Goal: Task Accomplishment & Management: Manage account settings

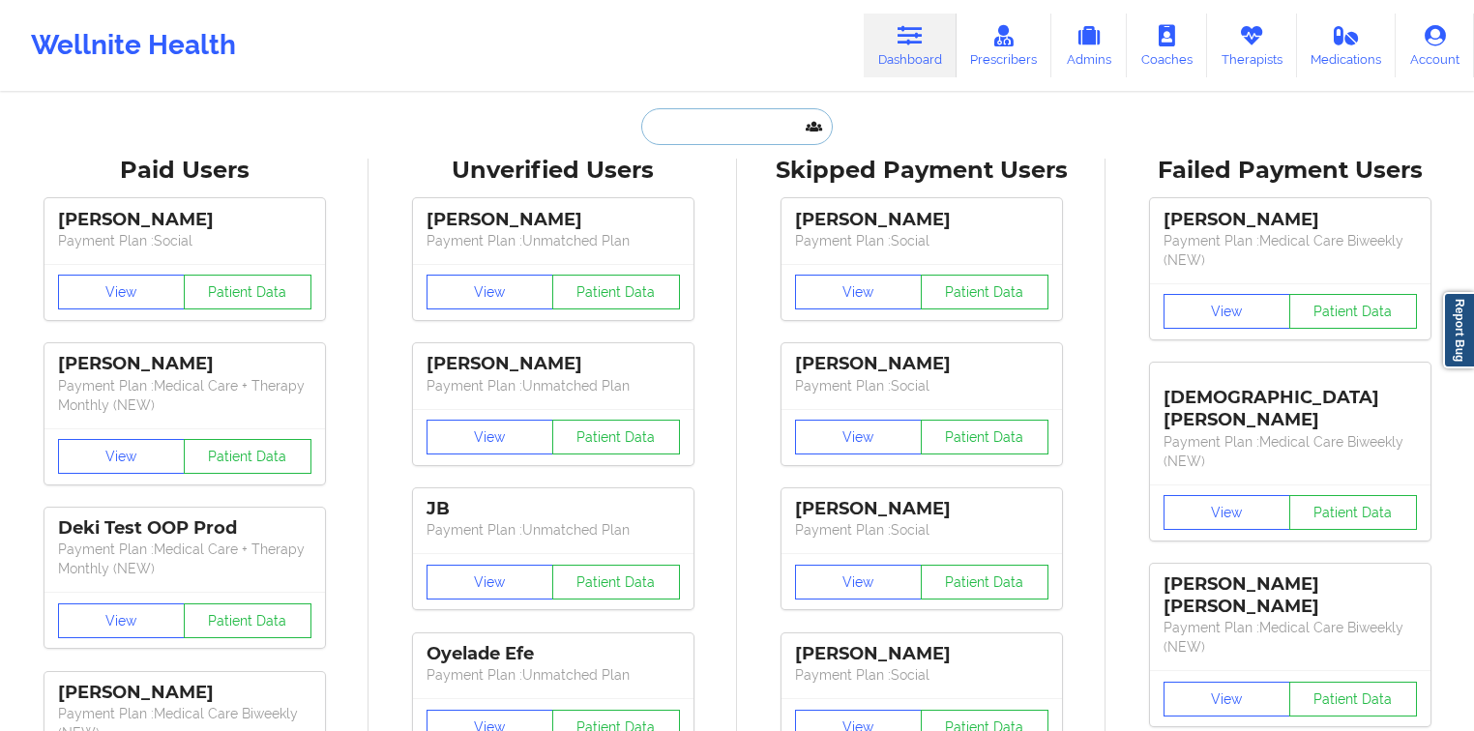
click at [673, 122] on input "text" at bounding box center [736, 126] width 191 height 37
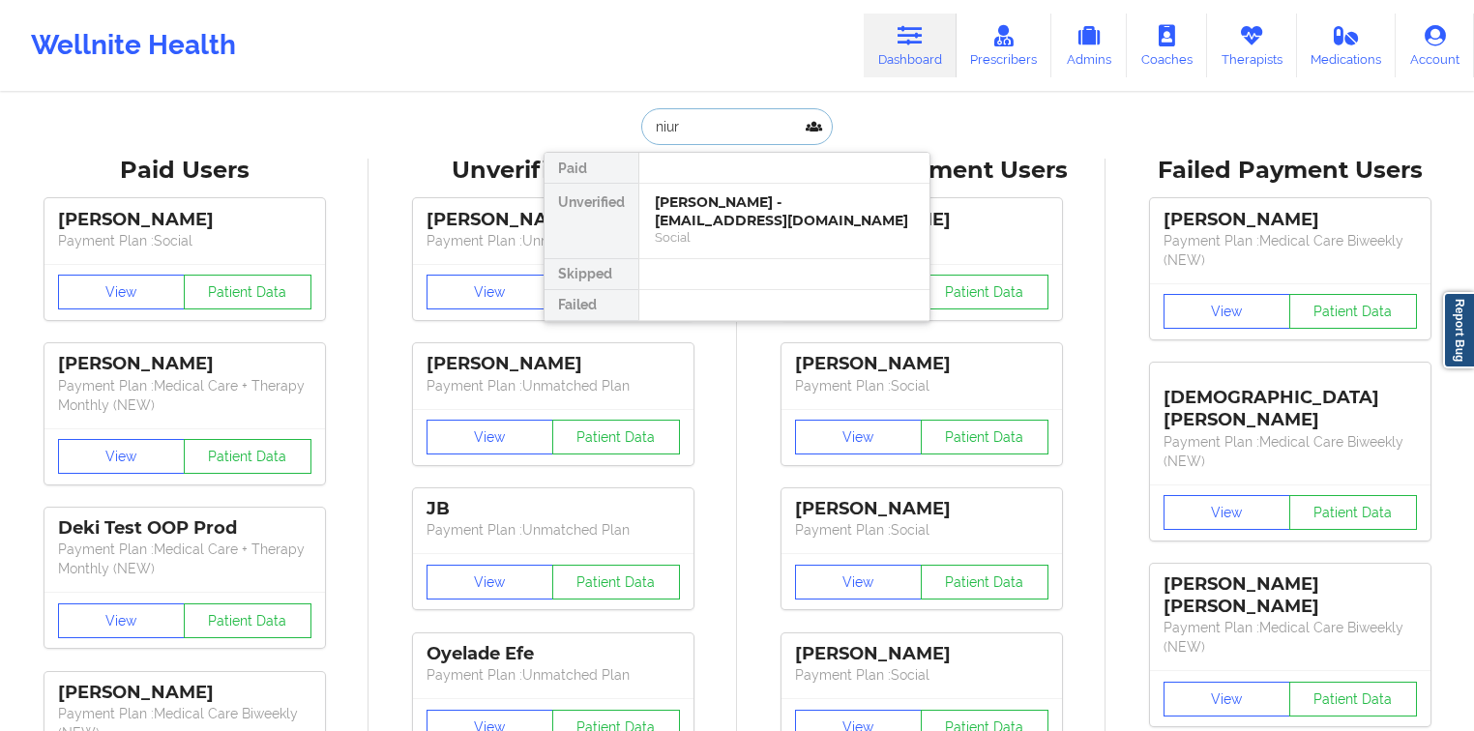
type input "niur"
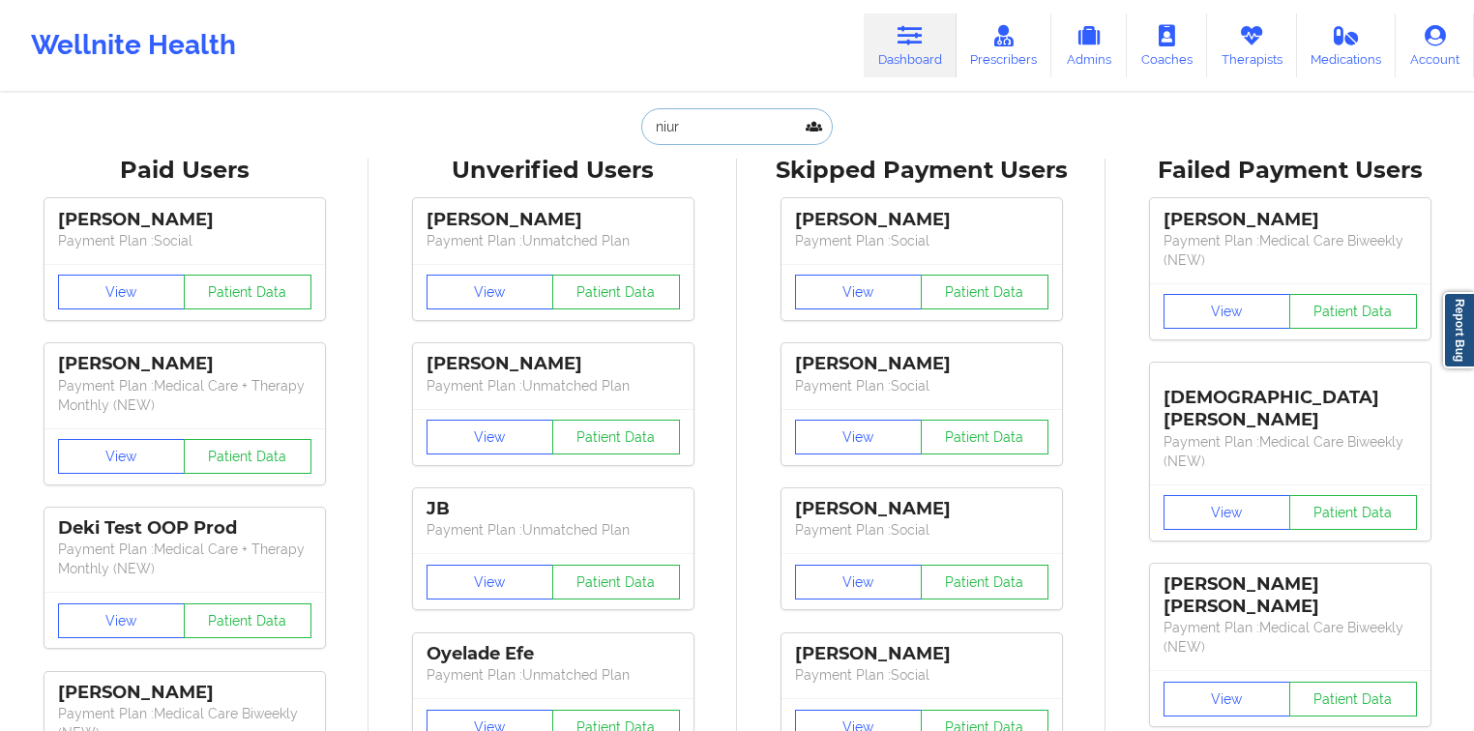
click at [697, 131] on input "niur" at bounding box center [736, 126] width 191 height 37
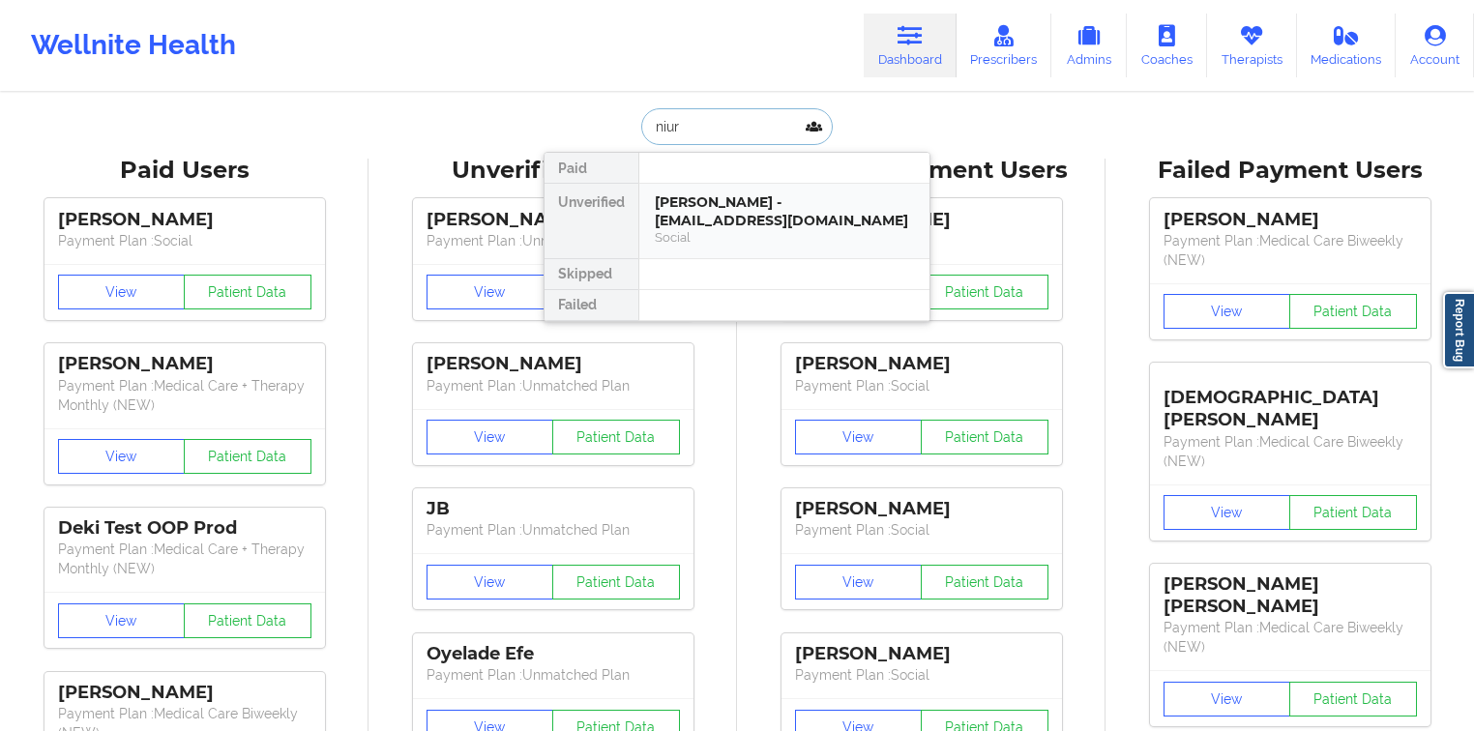
click at [712, 218] on div "[PERSON_NAME] - [EMAIL_ADDRESS][DOMAIN_NAME]" at bounding box center [784, 211] width 259 height 36
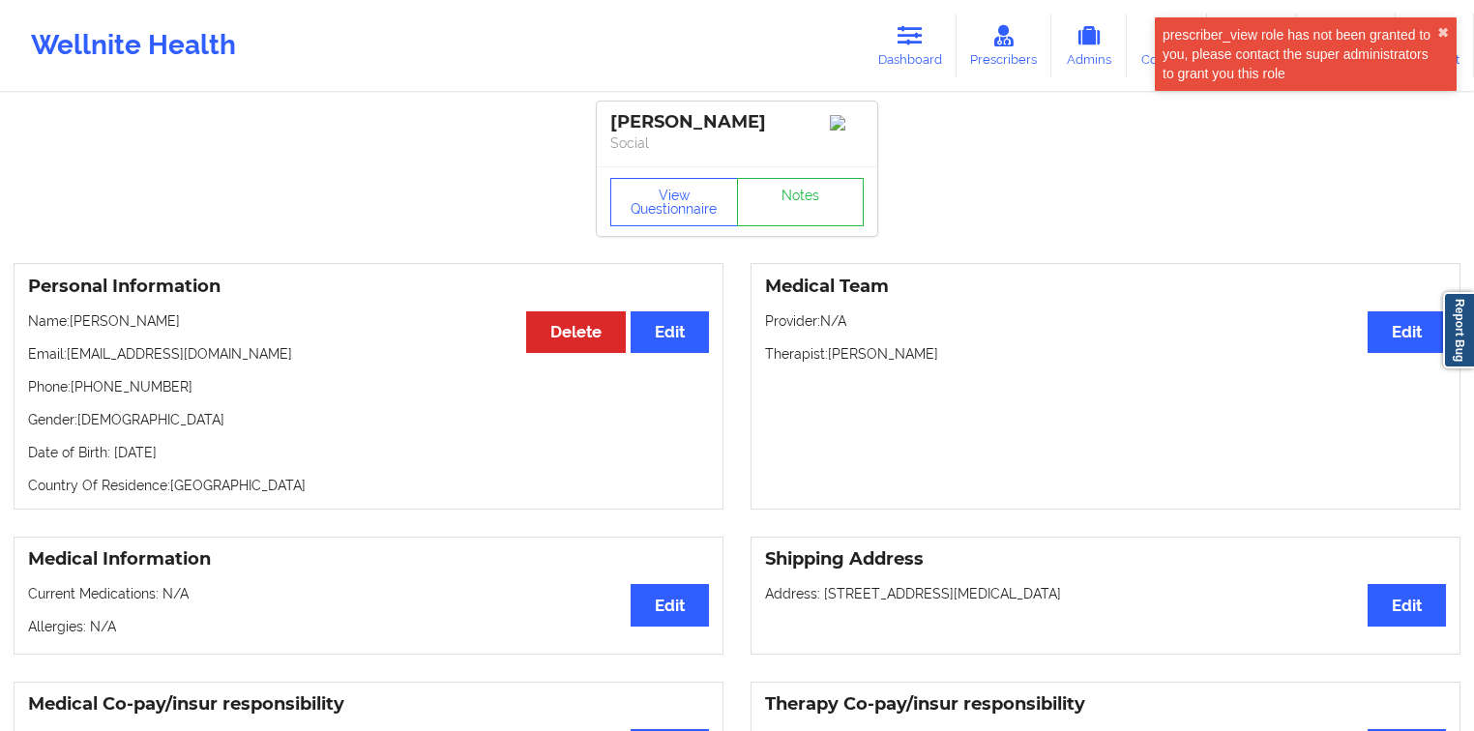
click at [161, 385] on p "Phone: [PHONE_NUMBER]" at bounding box center [368, 386] width 681 height 19
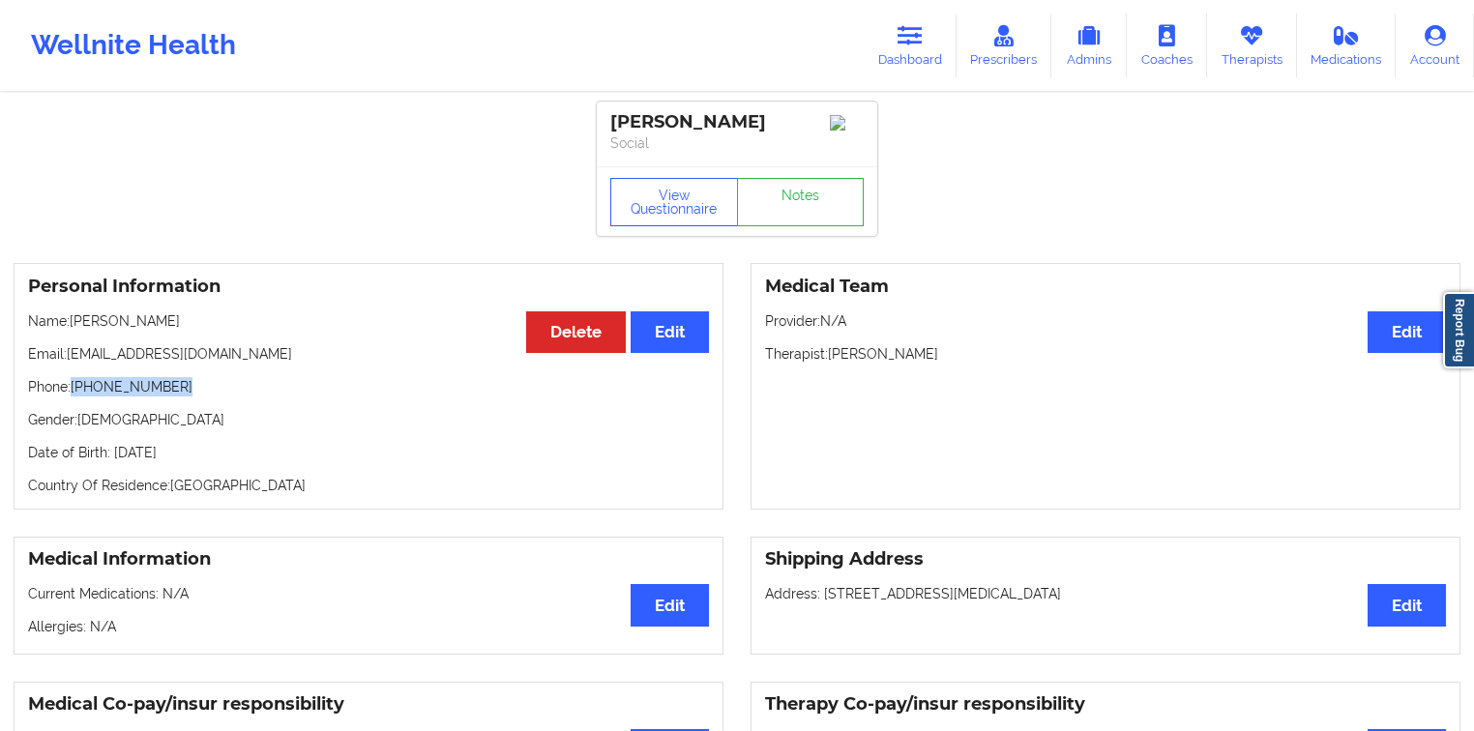
drag, startPoint x: 161, startPoint y: 385, endPoint x: 73, endPoint y: 387, distance: 87.1
click at [73, 387] on p "Phone: [PHONE_NUMBER]" at bounding box center [368, 386] width 681 height 19
copy p "[PHONE_NUMBER]"
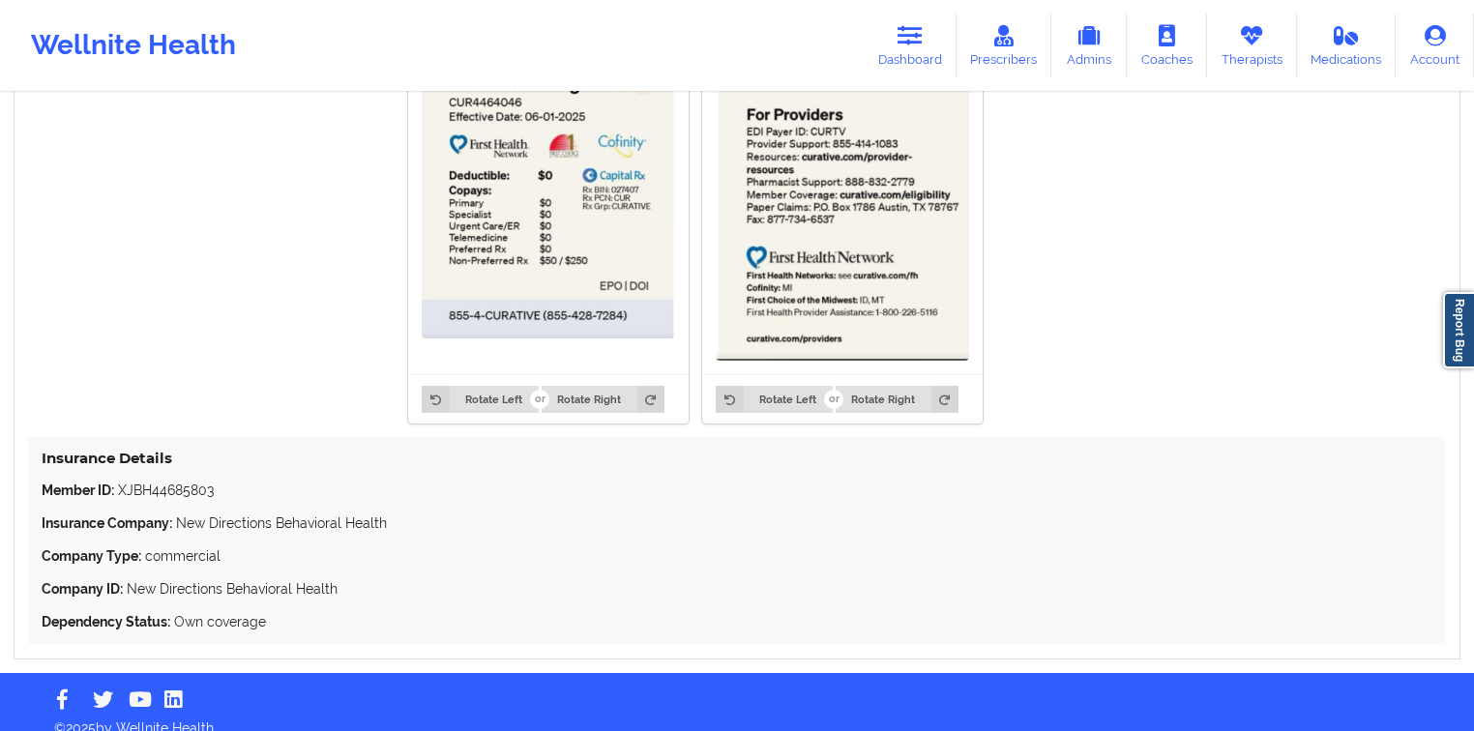
scroll to position [1655, 0]
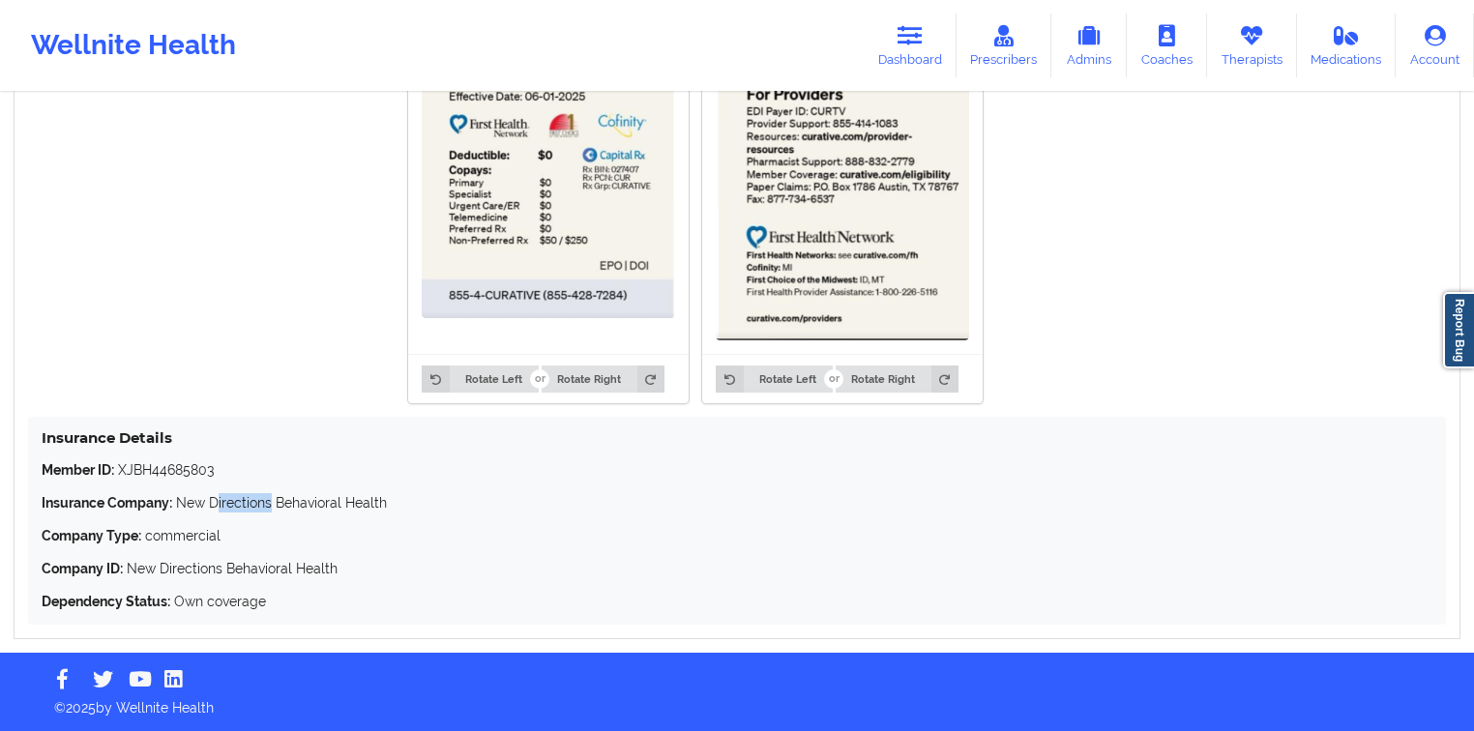
drag, startPoint x: 215, startPoint y: 503, endPoint x: 279, endPoint y: 503, distance: 63.8
click at [279, 503] on p "Insurance Company: New Directions Behavioral Health" at bounding box center [737, 502] width 1391 height 19
drag, startPoint x: 329, startPoint y: 499, endPoint x: 368, endPoint y: 500, distance: 39.7
click at [360, 500] on p "Insurance Company: New Directions Behavioral Health" at bounding box center [737, 502] width 1391 height 19
click at [370, 500] on p "Insurance Company: New Directions Behavioral Health" at bounding box center [737, 502] width 1391 height 19
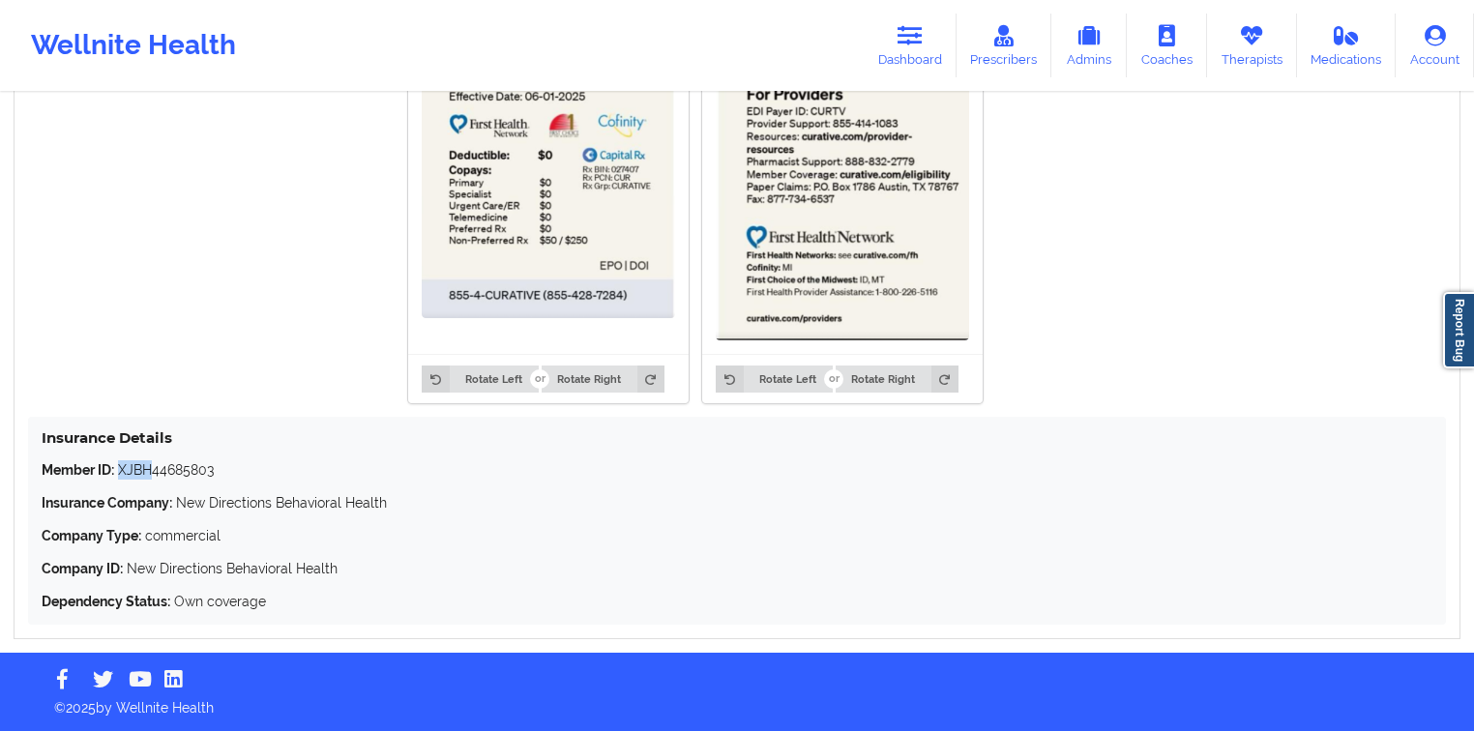
drag, startPoint x: 121, startPoint y: 470, endPoint x: 154, endPoint y: 470, distance: 32.9
click at [154, 470] on p "Member ID: XJBH44685803" at bounding box center [737, 469] width 1391 height 19
click at [197, 472] on p "Member ID: XJBH44685803" at bounding box center [737, 469] width 1391 height 19
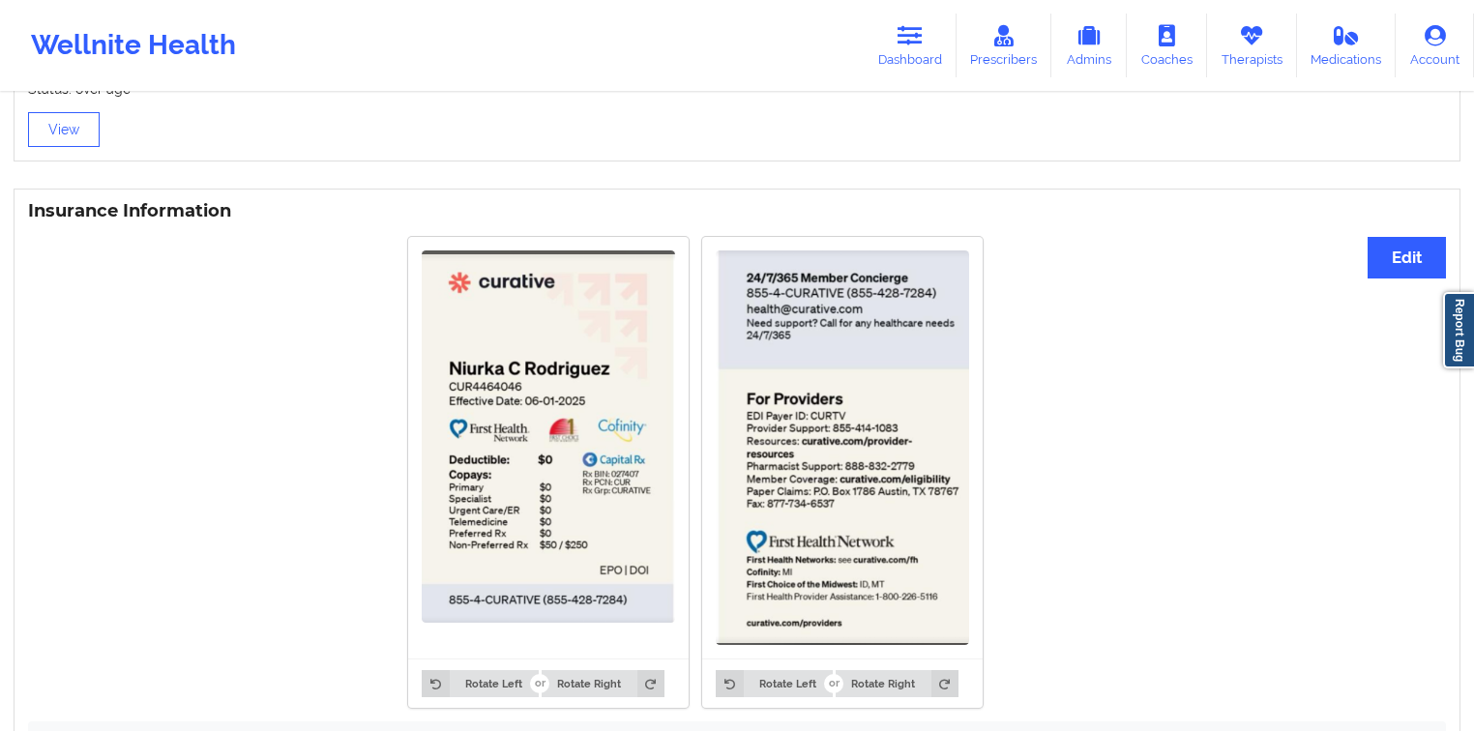
scroll to position [1345, 0]
click at [1362, 259] on div "Rotate Left Rotate Right Rotate Left Rotate Right" at bounding box center [695, 472] width 1335 height 495
click at [1370, 255] on button "Edit" at bounding box center [1406, 259] width 78 height 42
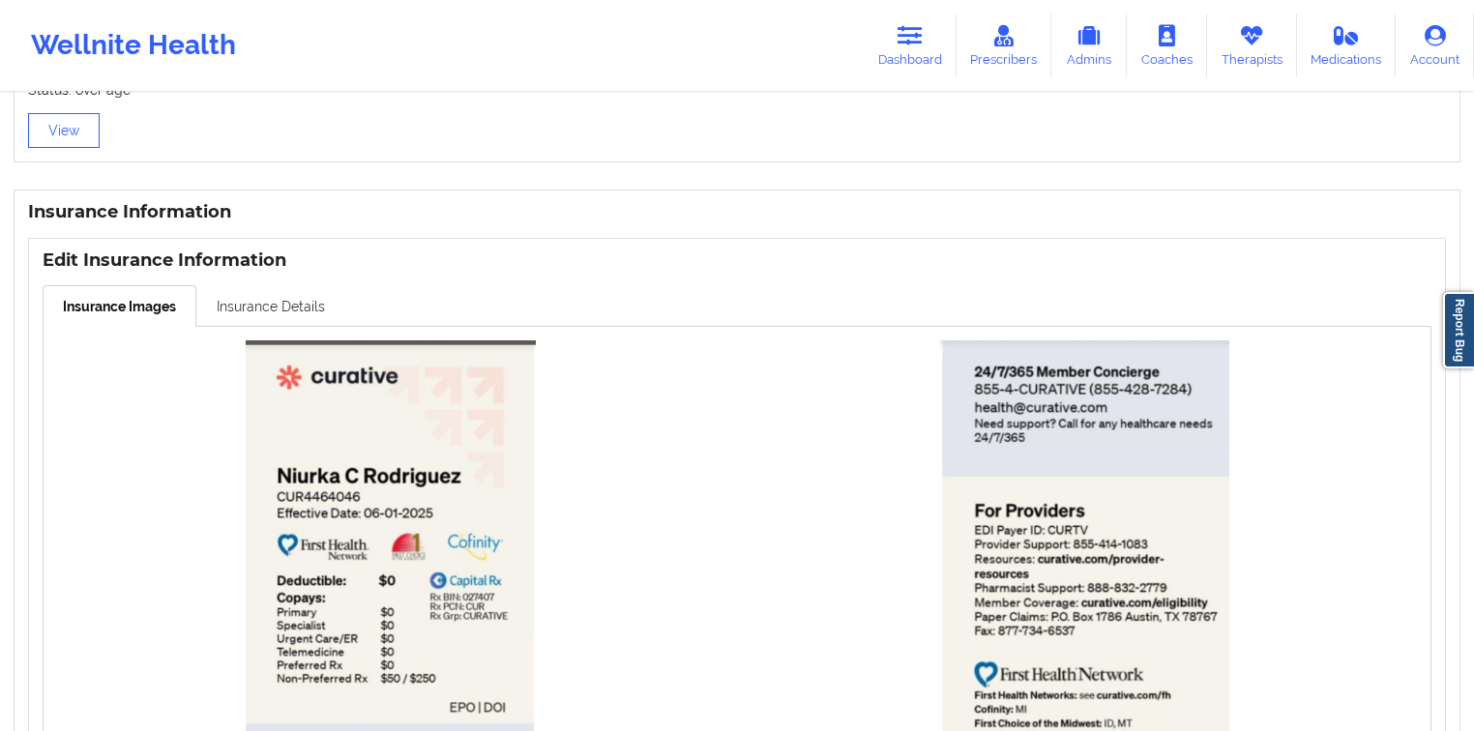
click at [324, 309] on link "Insurance Details" at bounding box center [270, 305] width 149 height 41
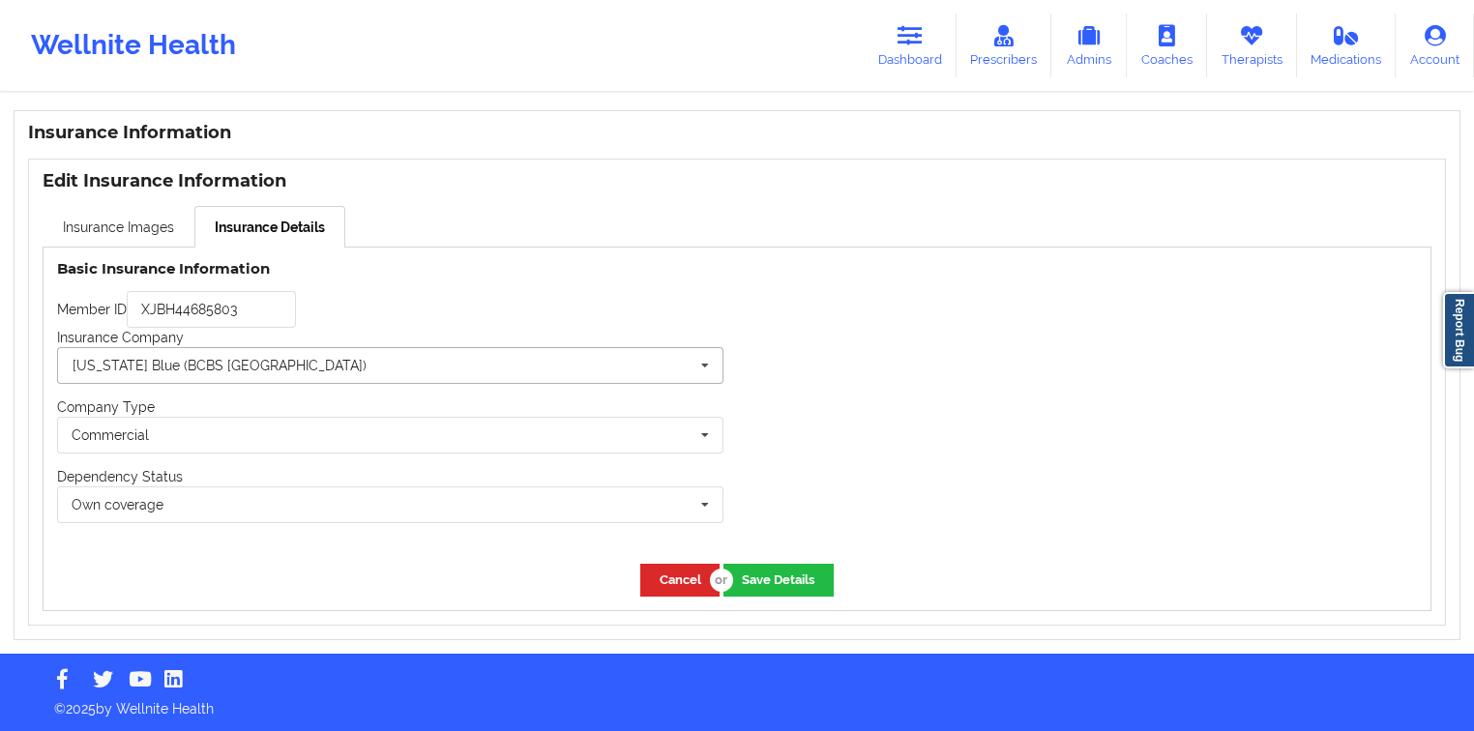
scroll to position [1427, 0]
click at [287, 325] on input "XJBH44685803" at bounding box center [211, 308] width 169 height 37
paste input "CUR4464046"
type input "CUR4464046"
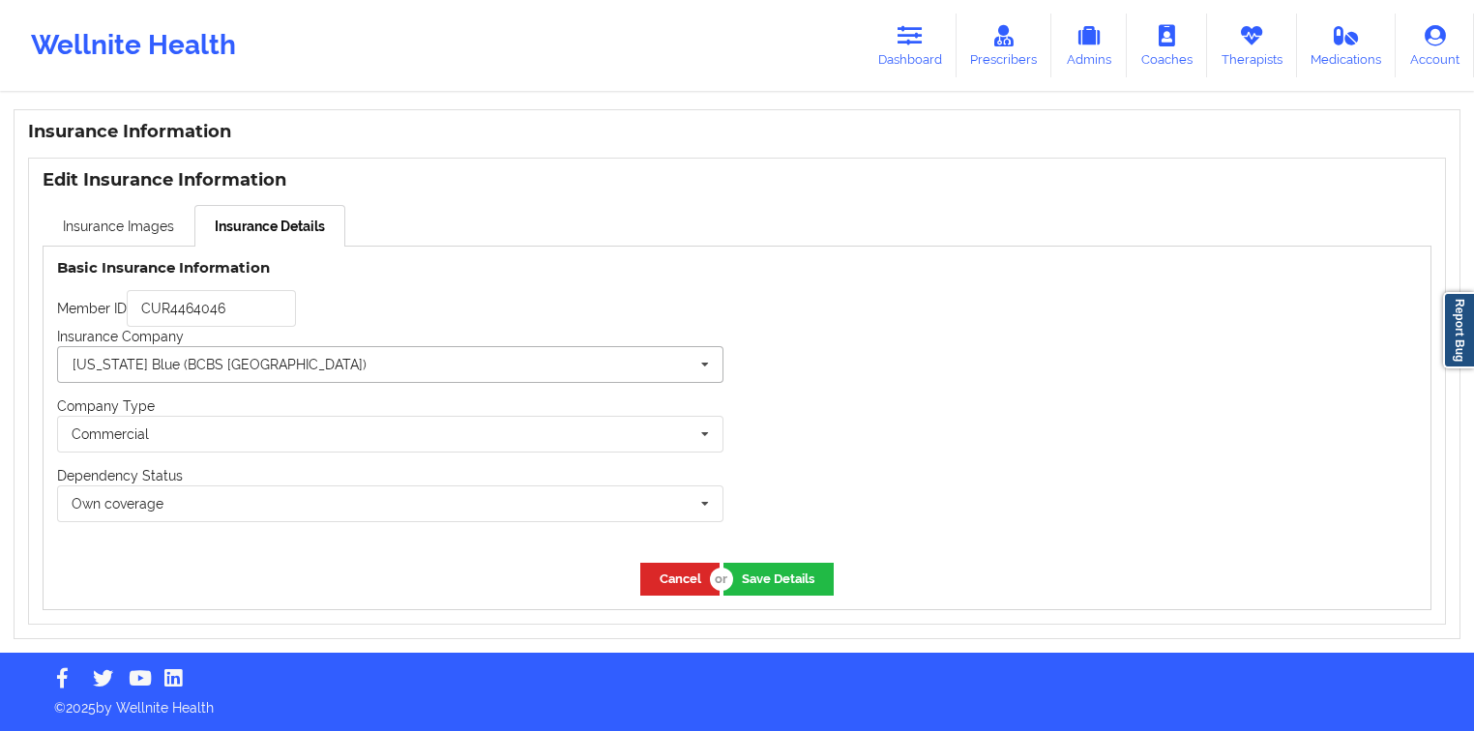
click at [280, 367] on input "text" at bounding box center [391, 364] width 664 height 35
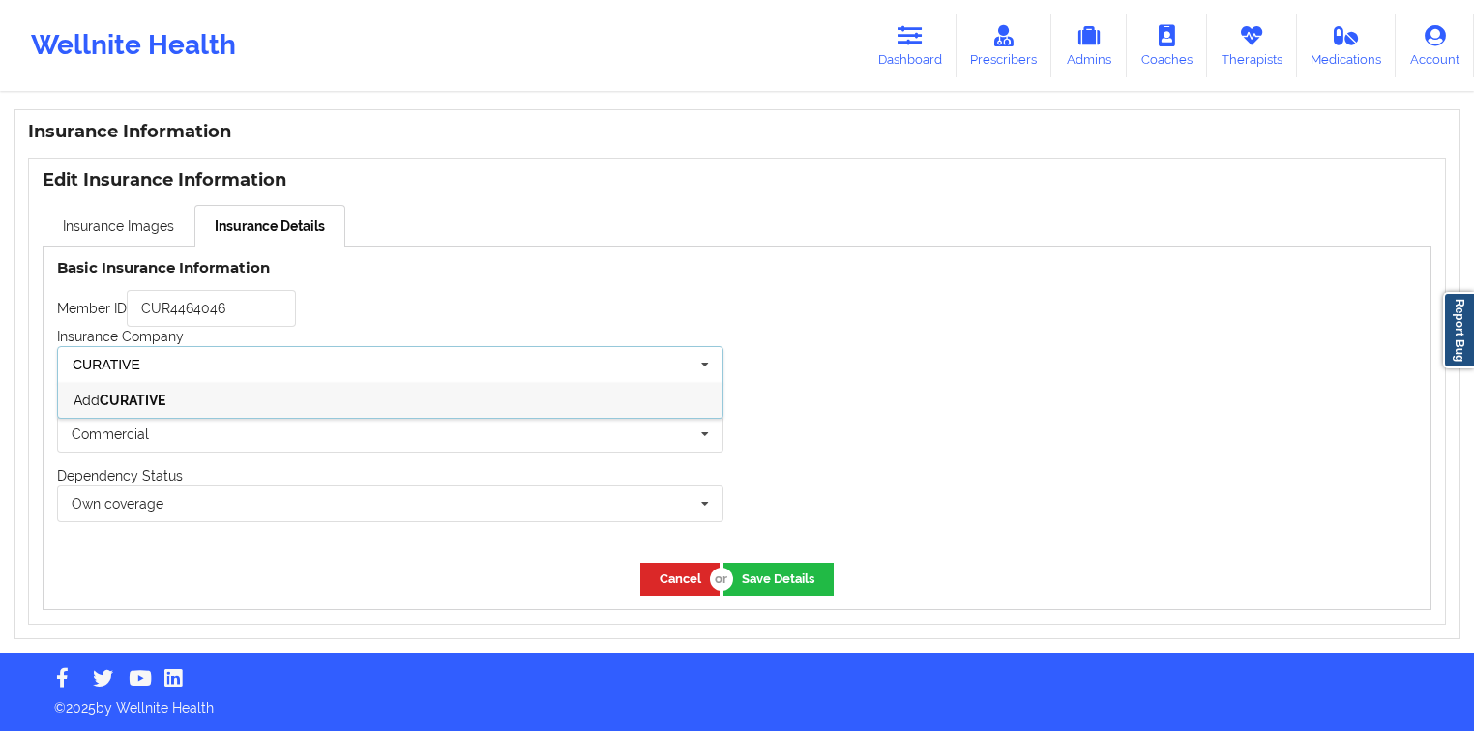
type input "CURATIVE"
click at [208, 395] on div "Add CURATIVE" at bounding box center [390, 400] width 664 height 36
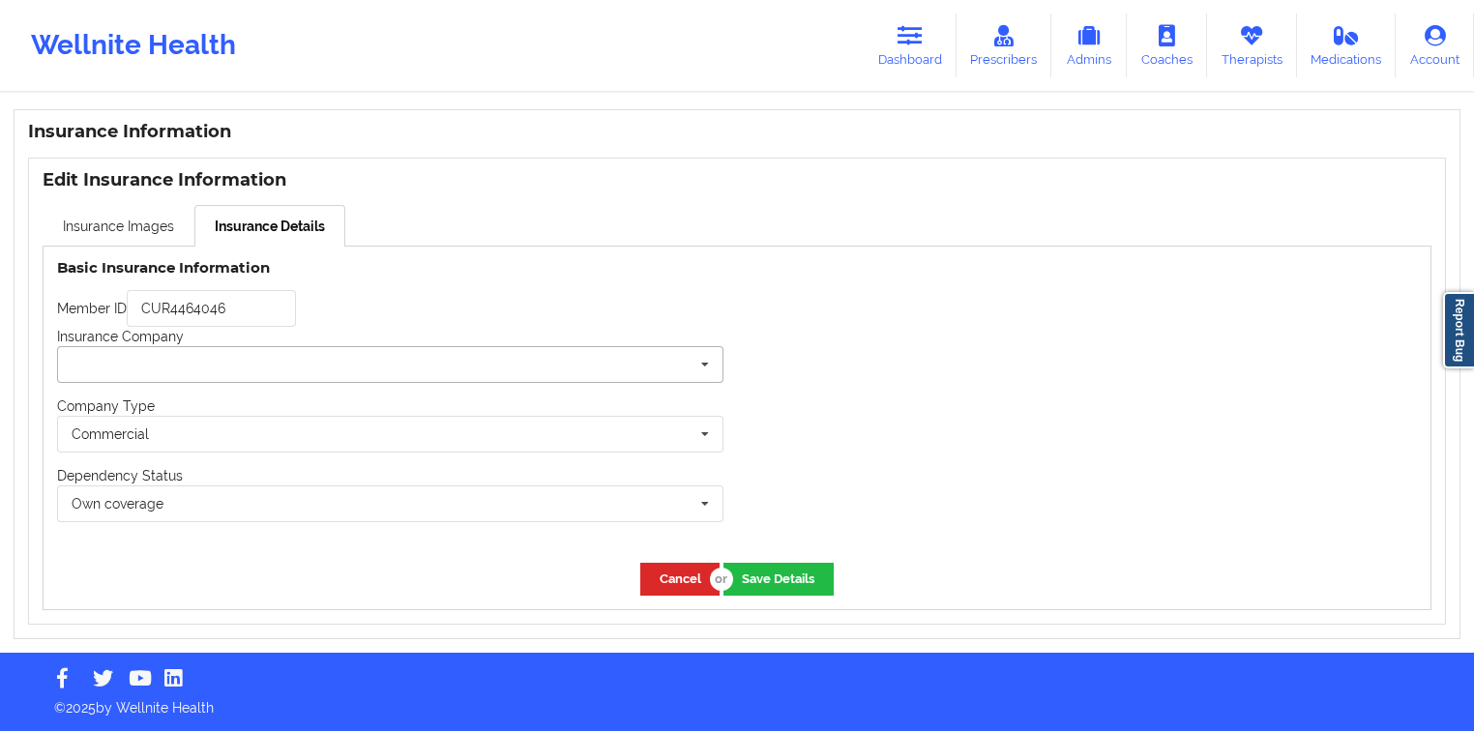
click at [373, 381] on input "text" at bounding box center [391, 364] width 664 height 35
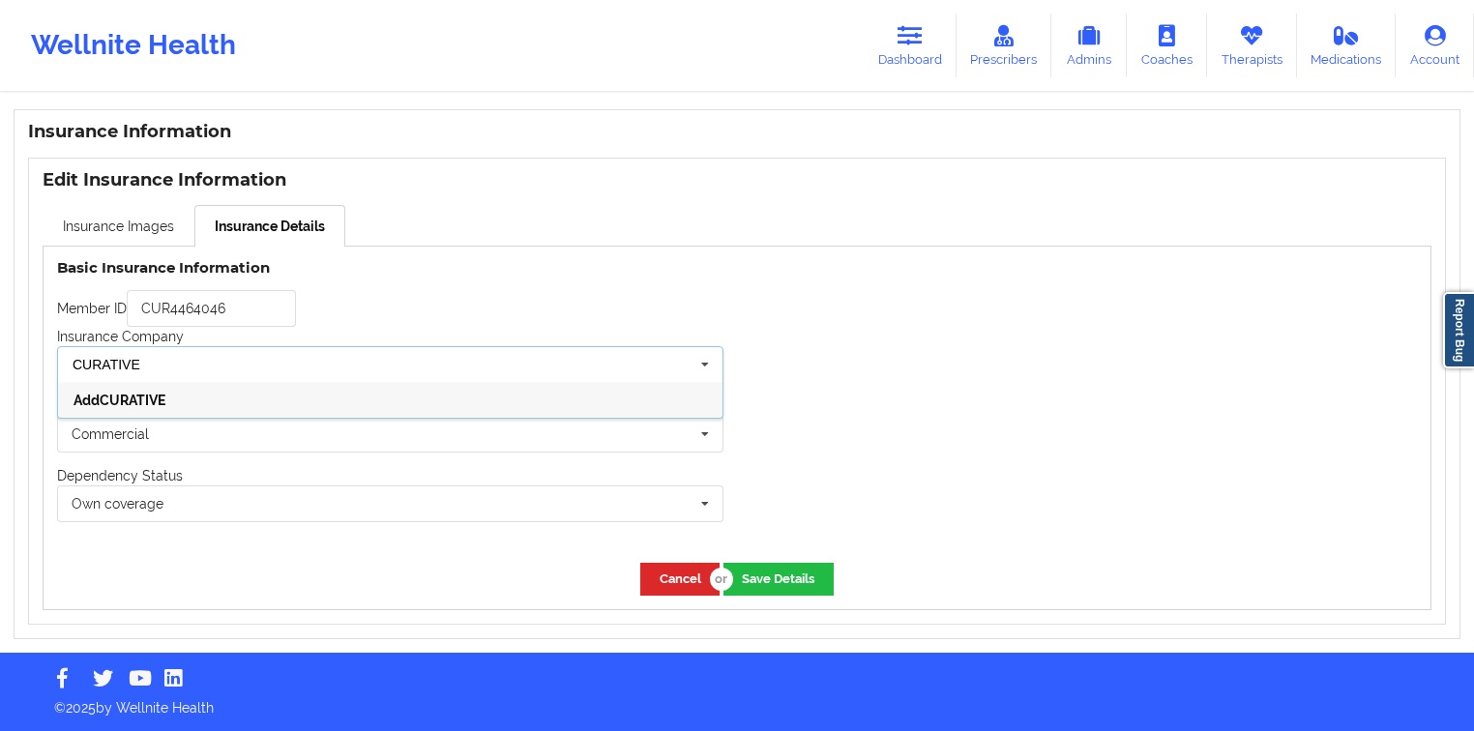
type input "CURATIVE"
click at [317, 398] on div "Add CURATIVE" at bounding box center [390, 400] width 664 height 36
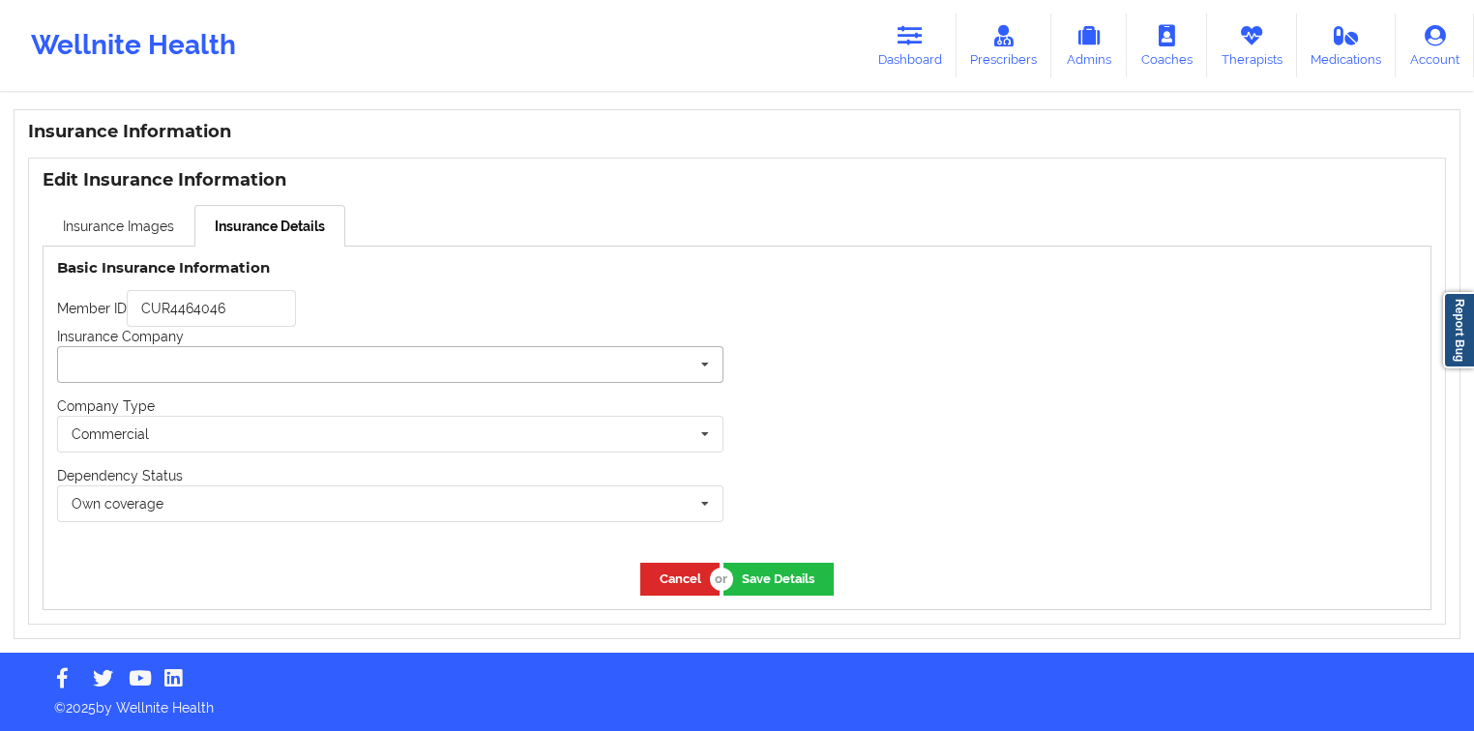
click at [348, 364] on input "text" at bounding box center [391, 364] width 664 height 35
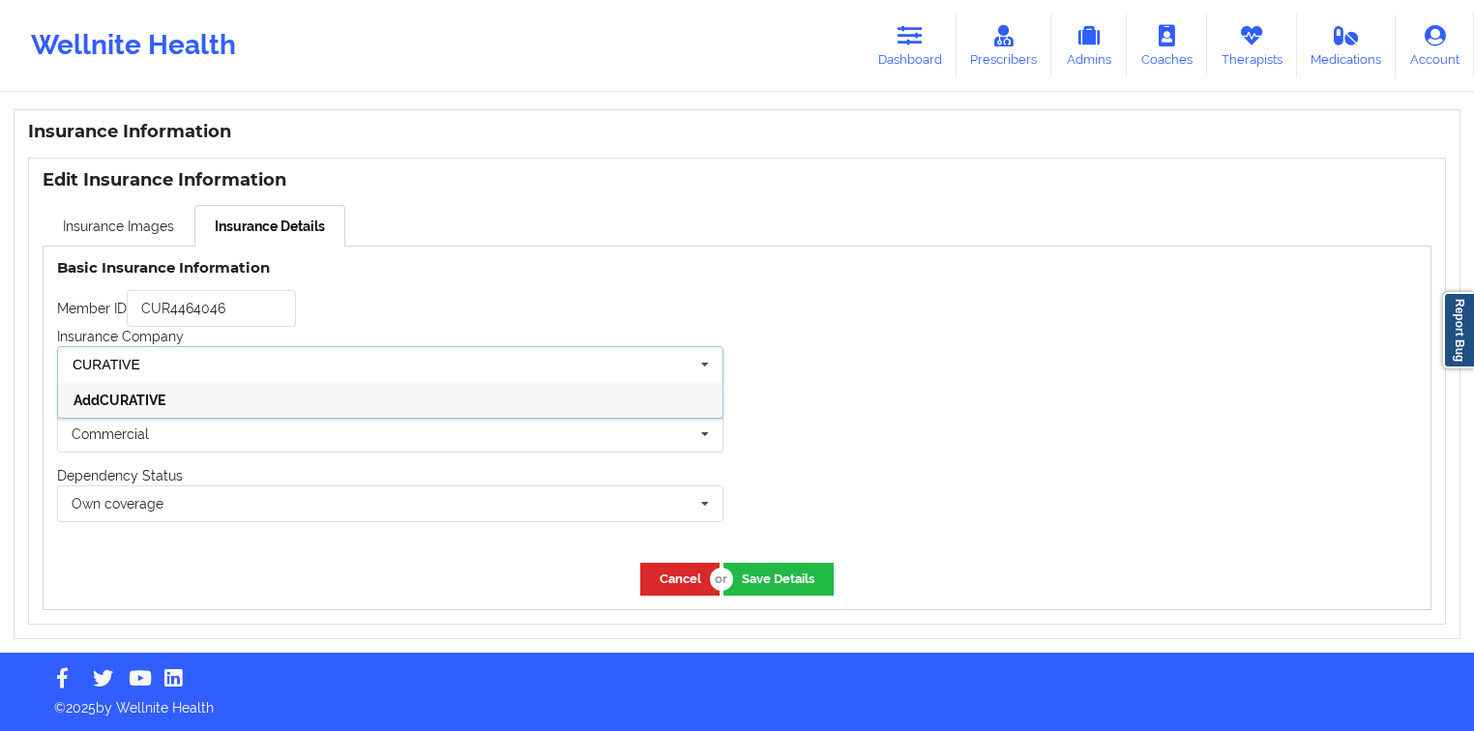
type input "CURATIVE"
click at [300, 405] on div "Add CURATIVE" at bounding box center [390, 400] width 664 height 36
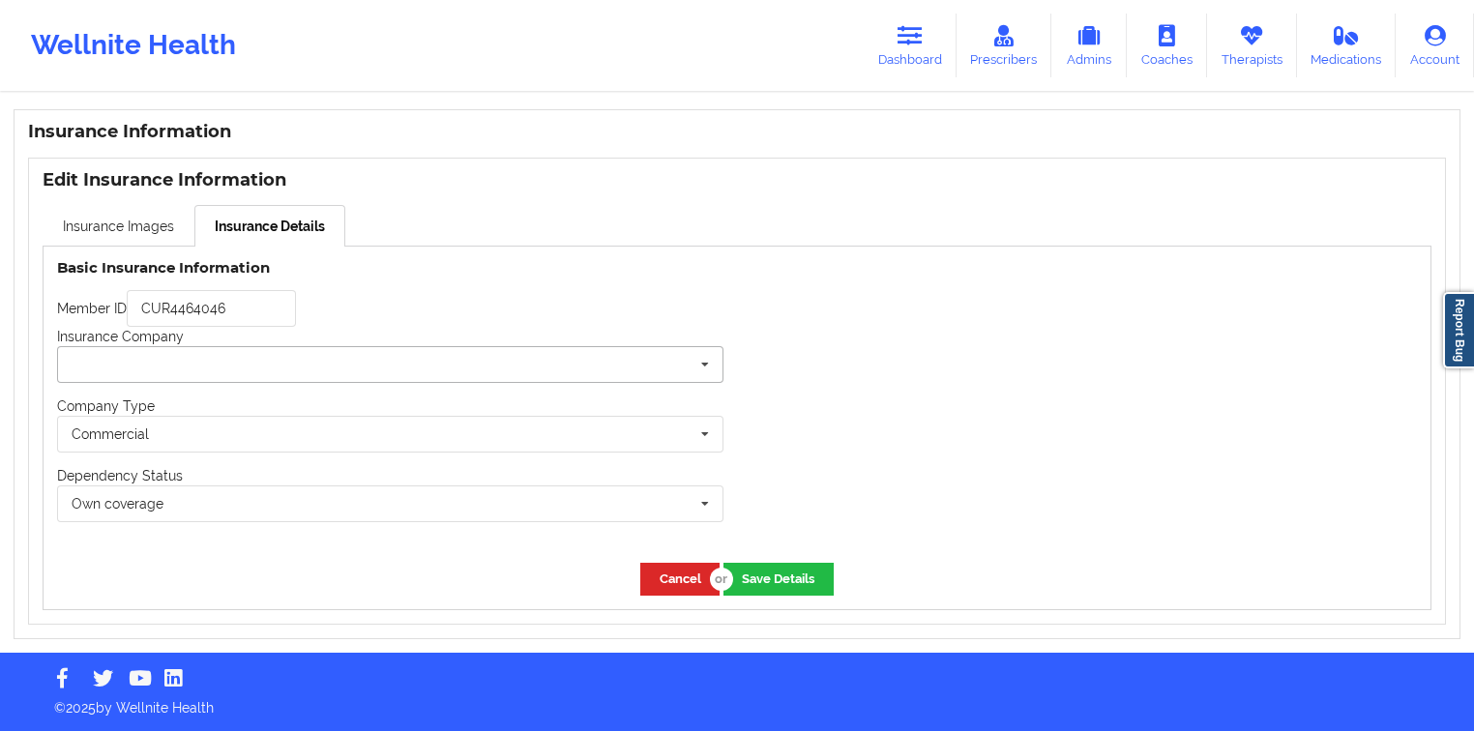
click at [347, 360] on input "text" at bounding box center [391, 364] width 664 height 35
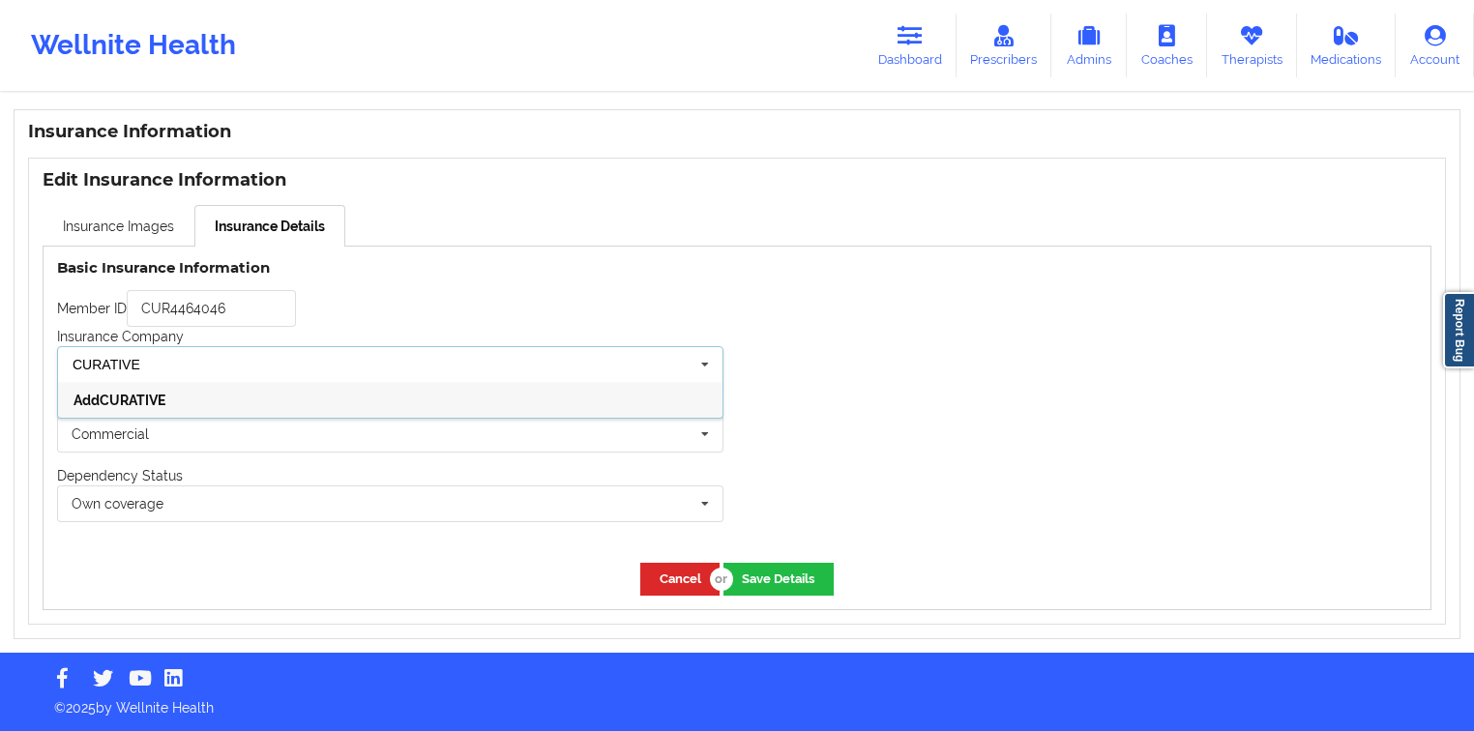
type input "CURATIVE"
click at [225, 397] on div "Add CURATIVE" at bounding box center [390, 400] width 664 height 36
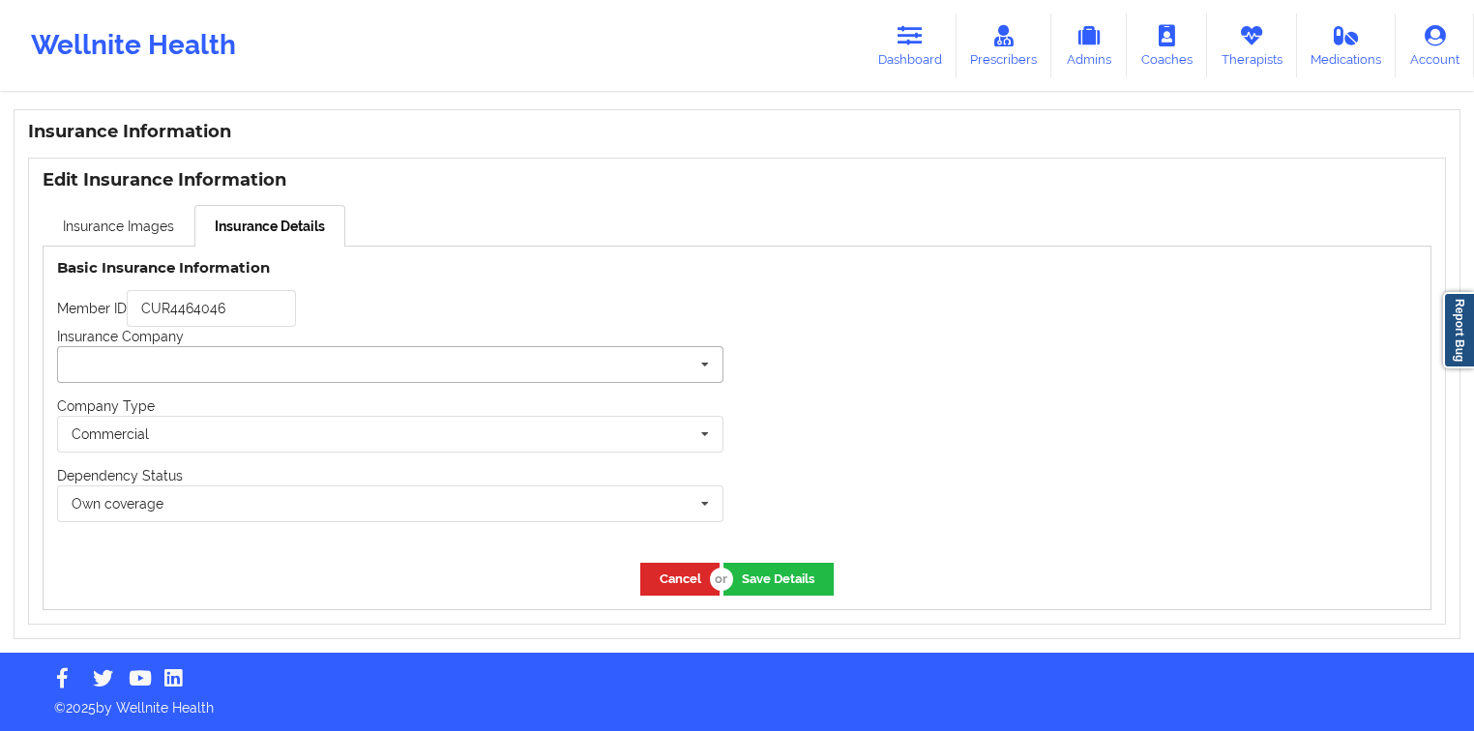
click at [275, 375] on input "text" at bounding box center [391, 364] width 664 height 35
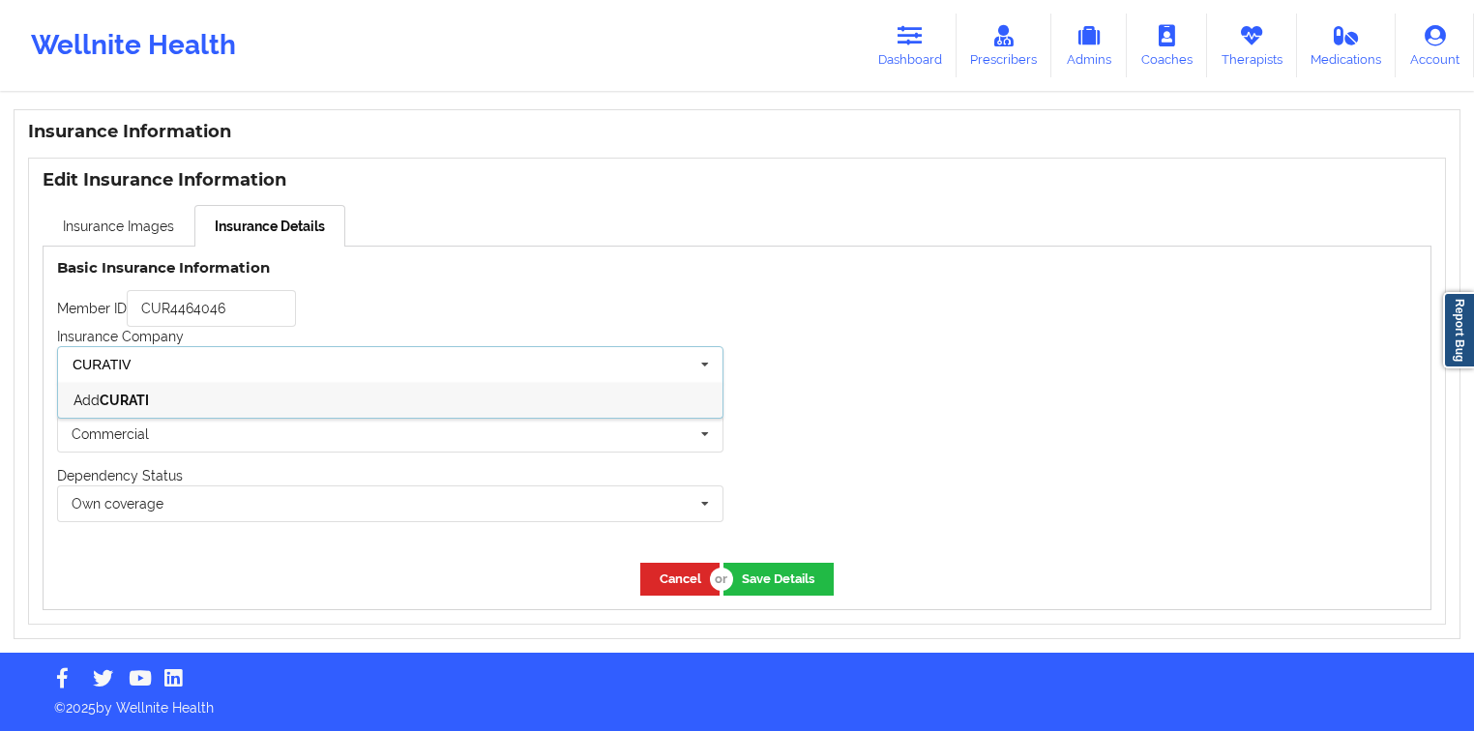
type input "CURATIVE"
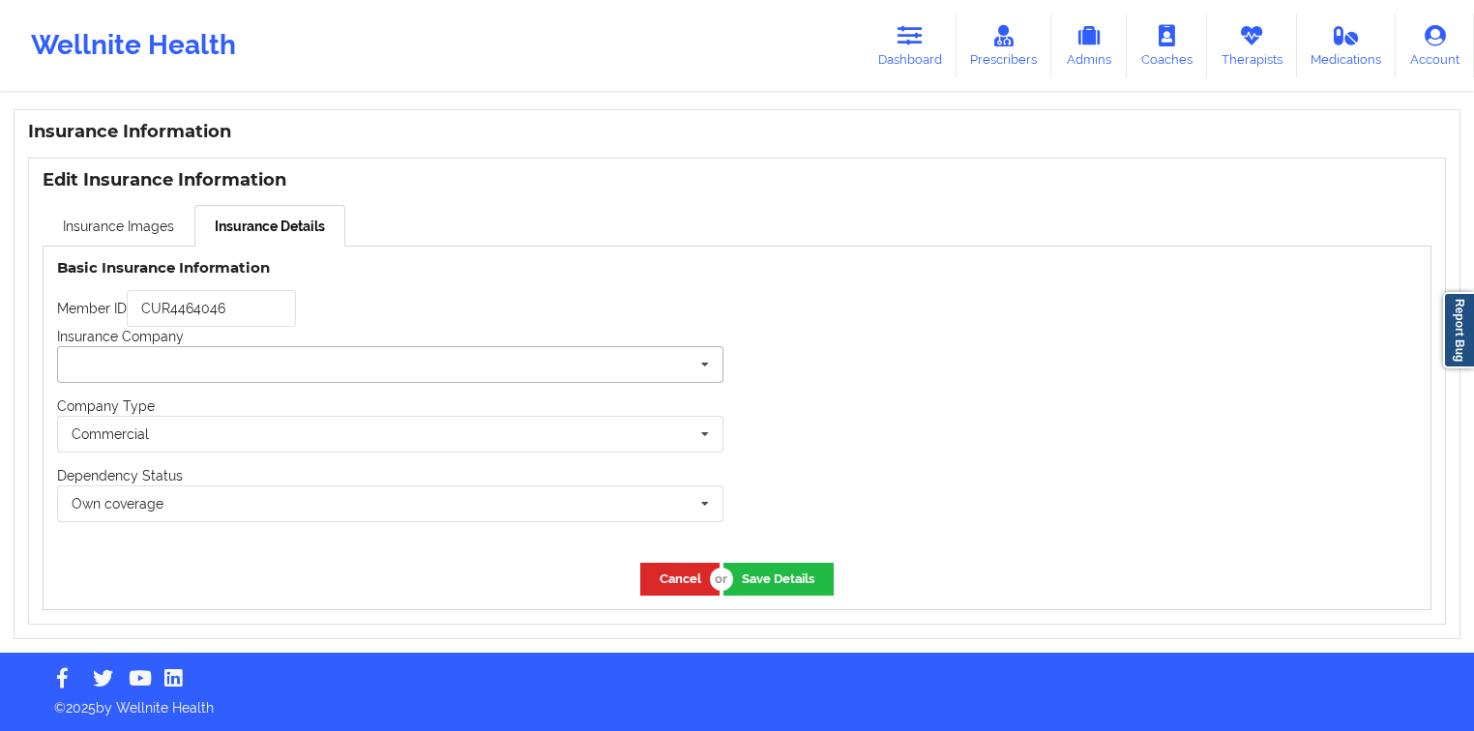
click at [338, 348] on input "text" at bounding box center [391, 364] width 664 height 35
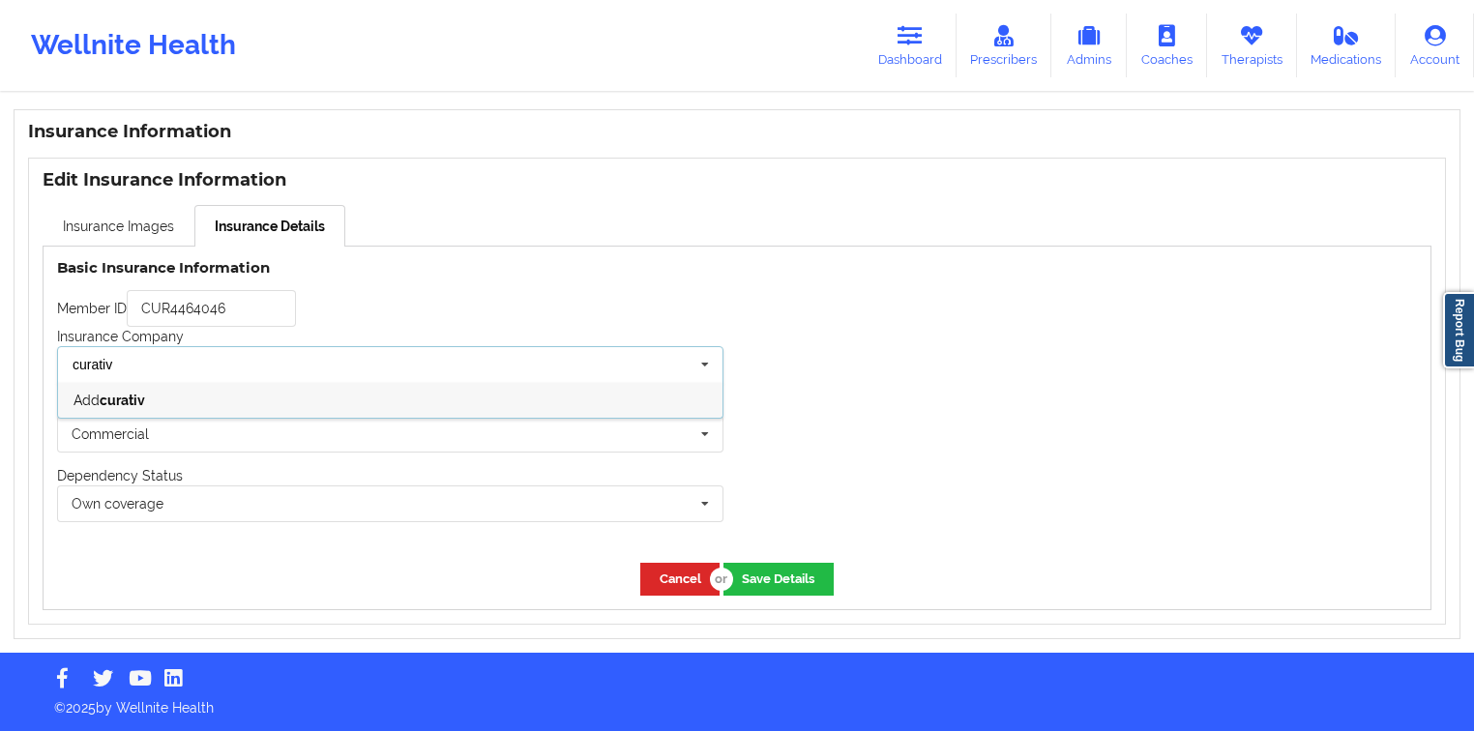
type input "curative"
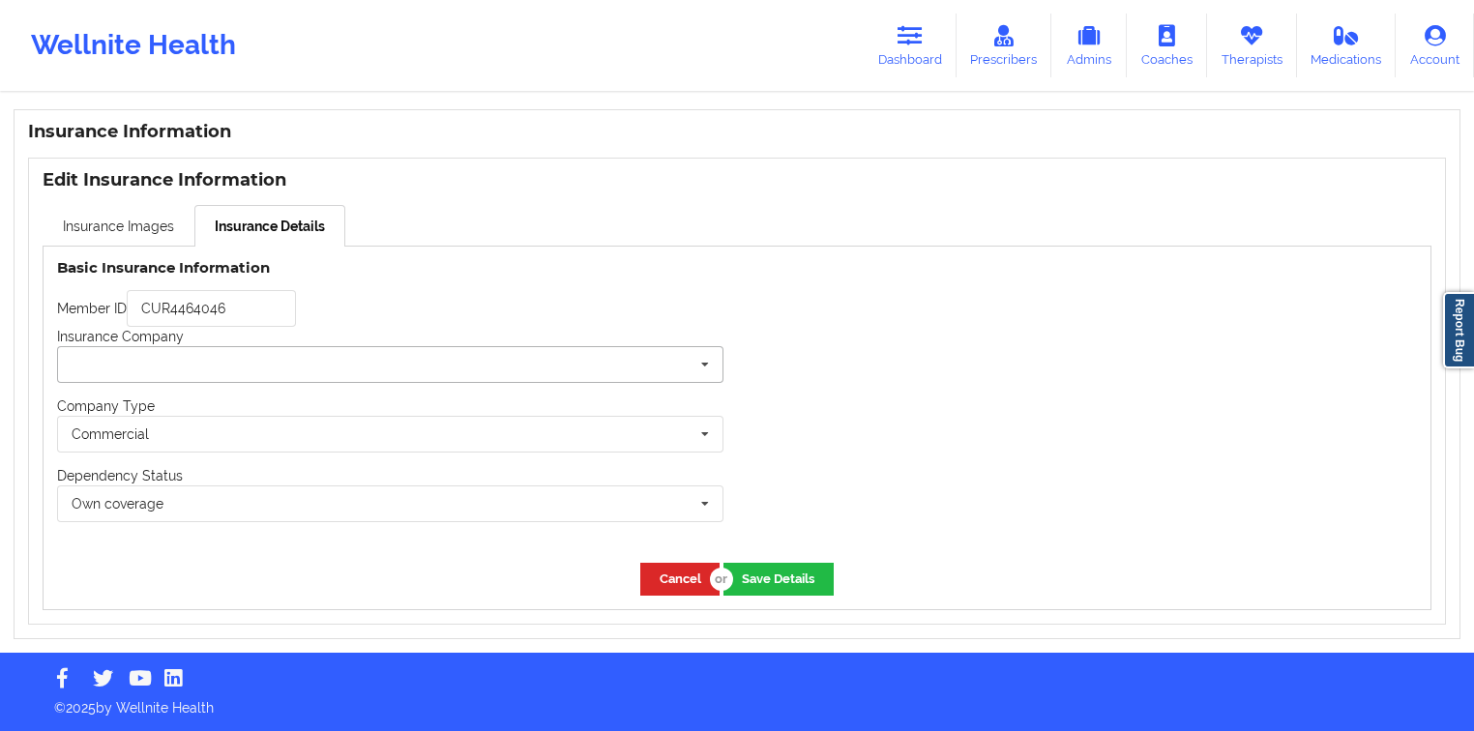
click at [338, 348] on input "text" at bounding box center [391, 364] width 664 height 35
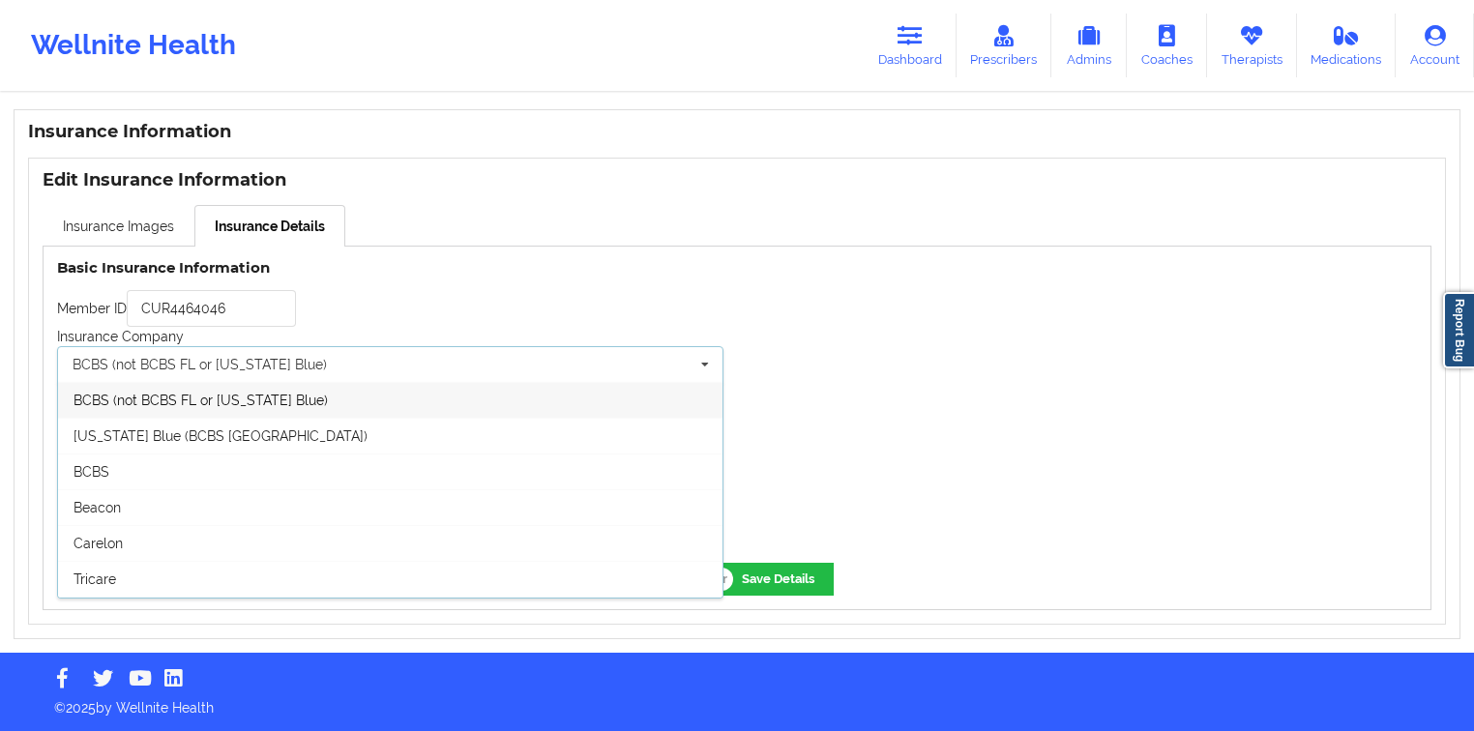
click at [347, 396] on div "BCBS (not BCBS FL or [US_STATE] Blue)" at bounding box center [390, 400] width 664 height 36
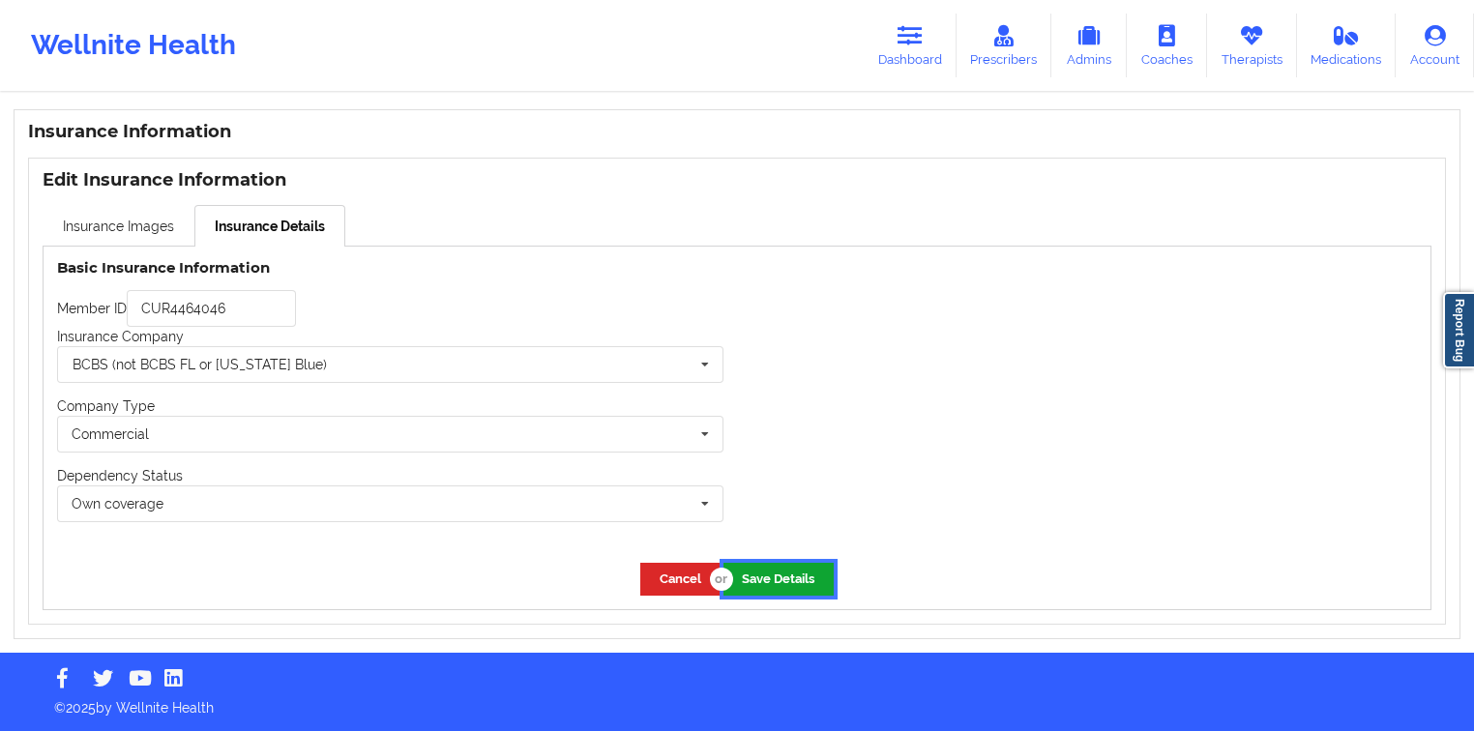
click at [776, 572] on button "Save Details" at bounding box center [778, 579] width 110 height 32
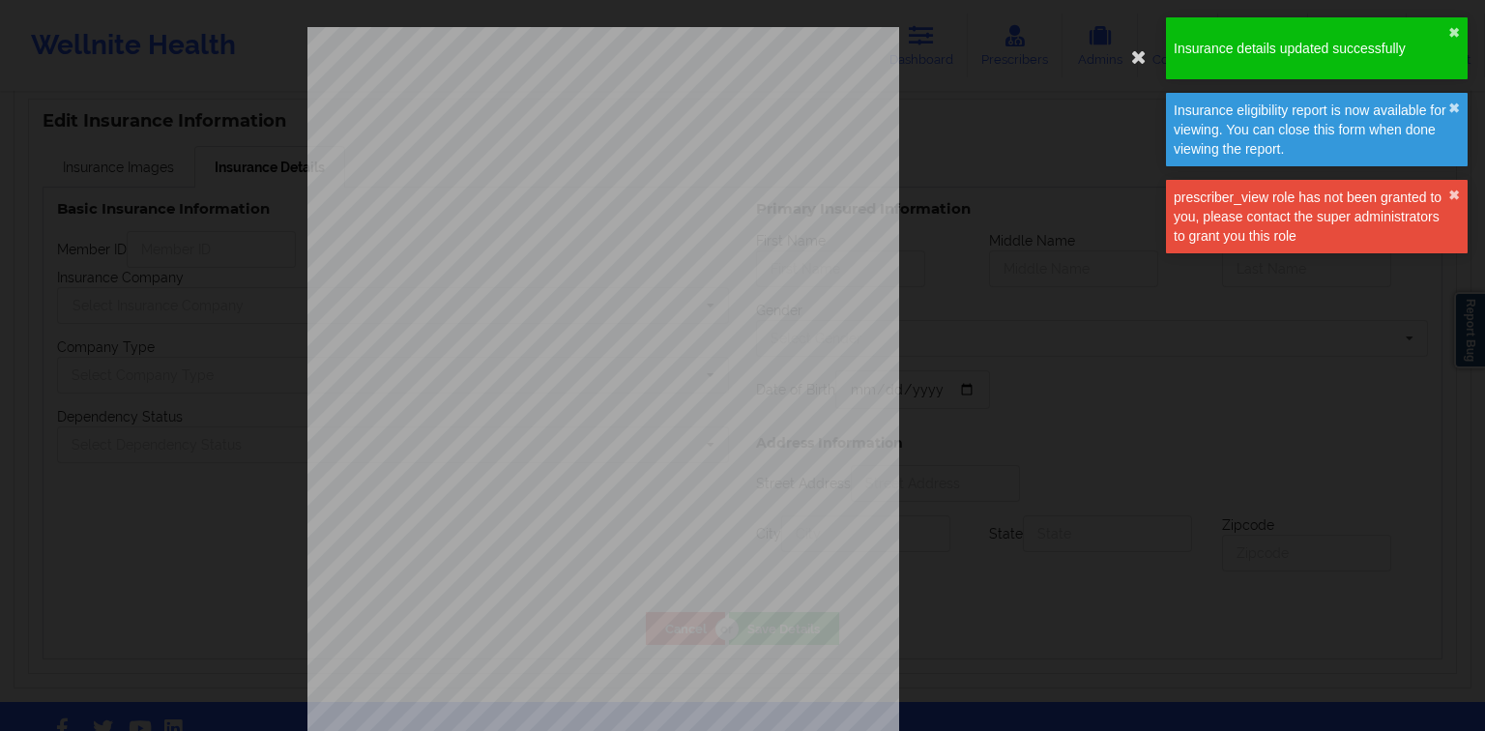
type input "CUR4464046"
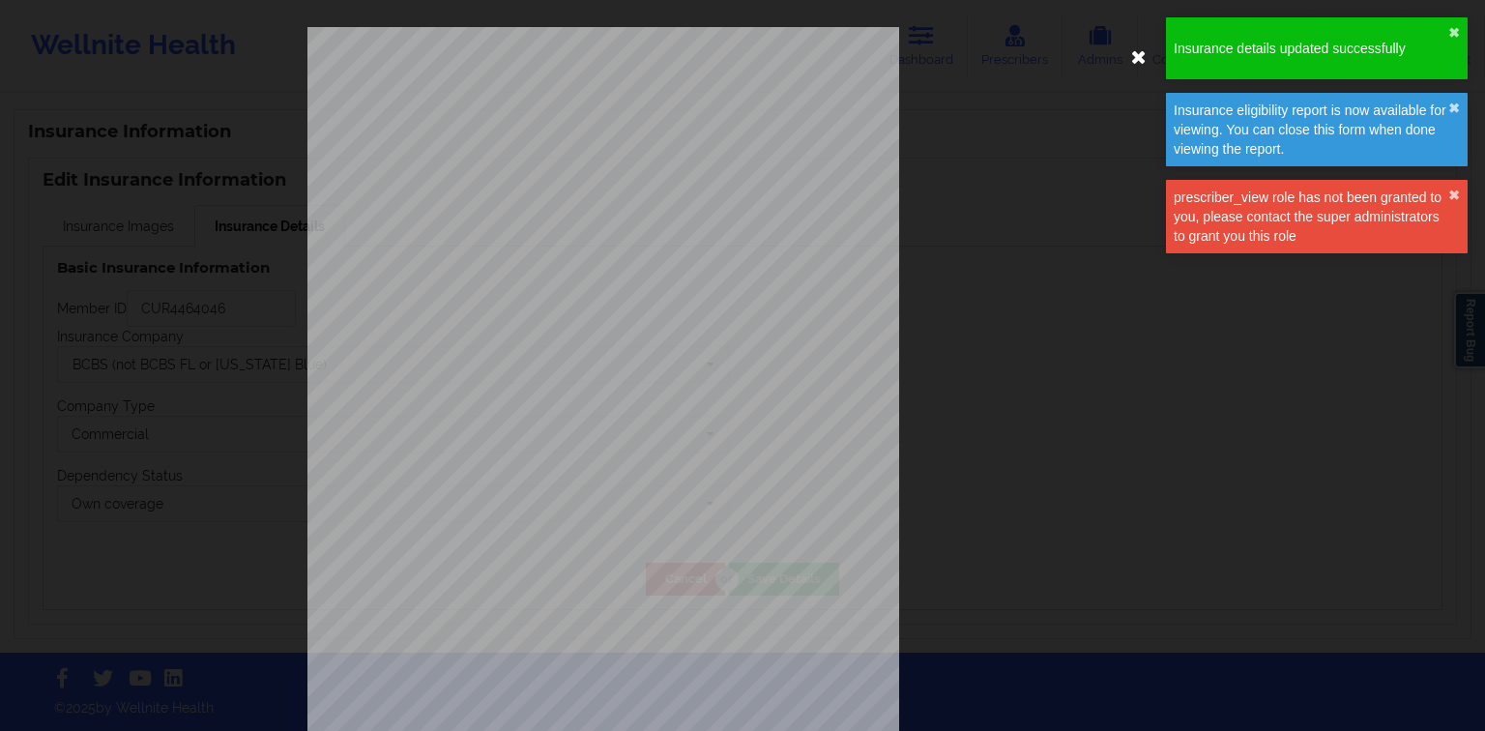
click at [1130, 58] on icon at bounding box center [1139, 56] width 31 height 31
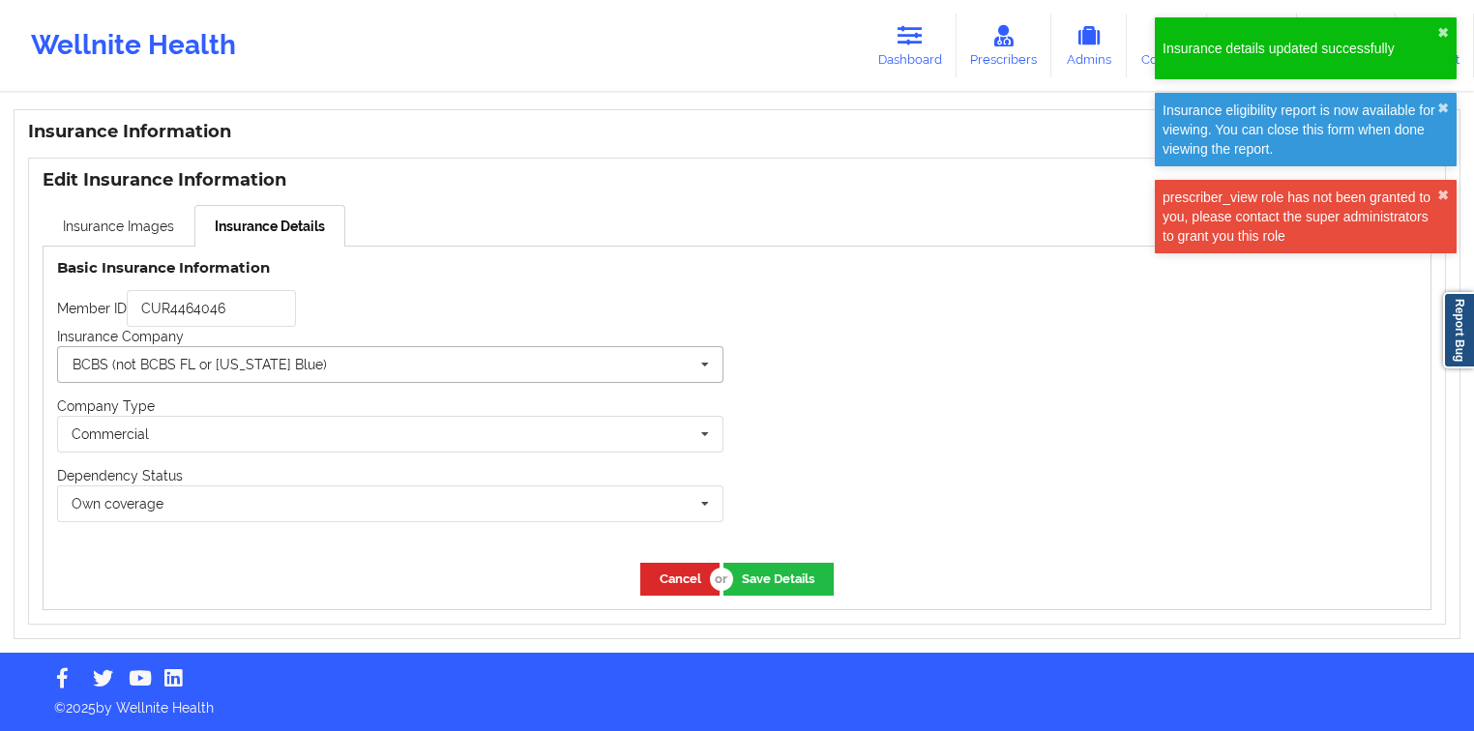
click at [349, 356] on input "text" at bounding box center [391, 364] width 664 height 35
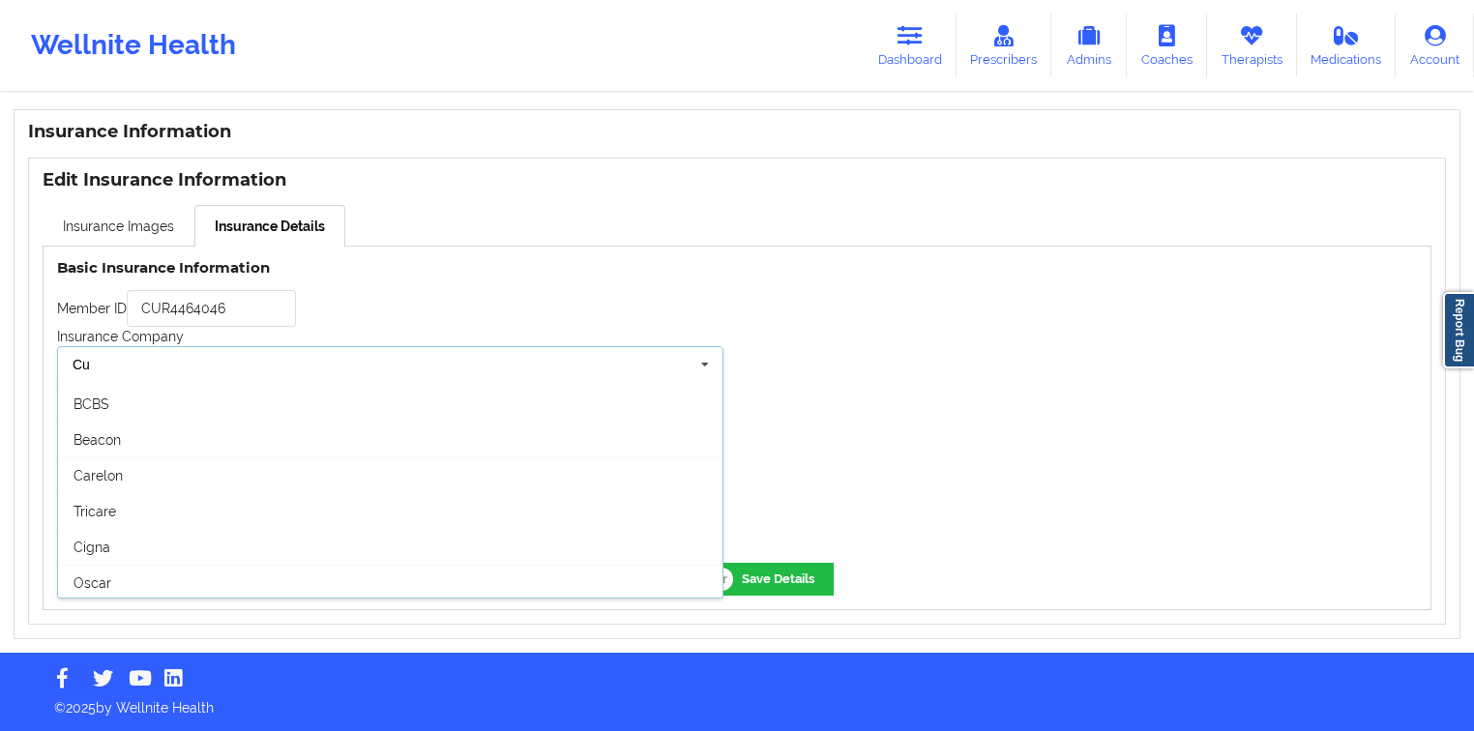
scroll to position [0, 0]
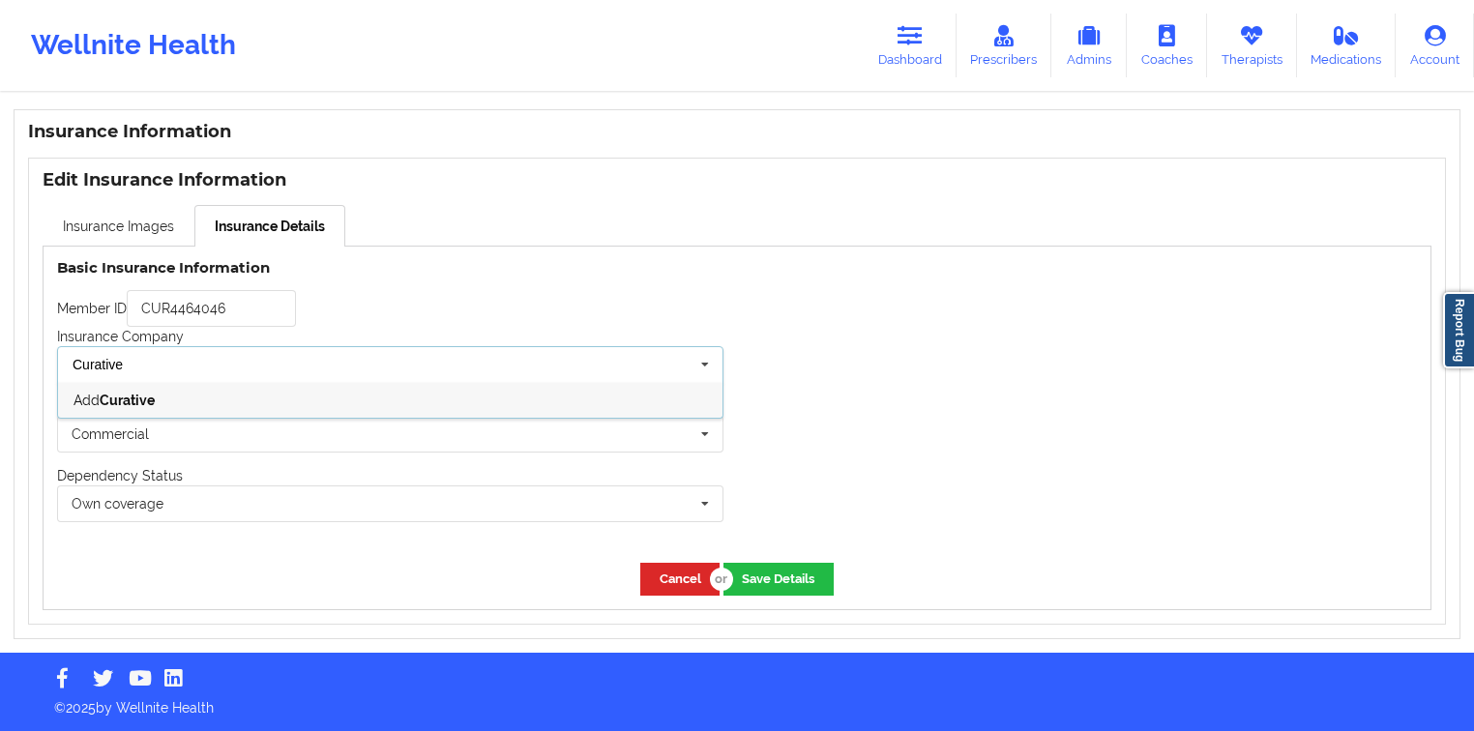
type input "Curative"
click at [282, 409] on div "Add Curative" at bounding box center [390, 400] width 664 height 36
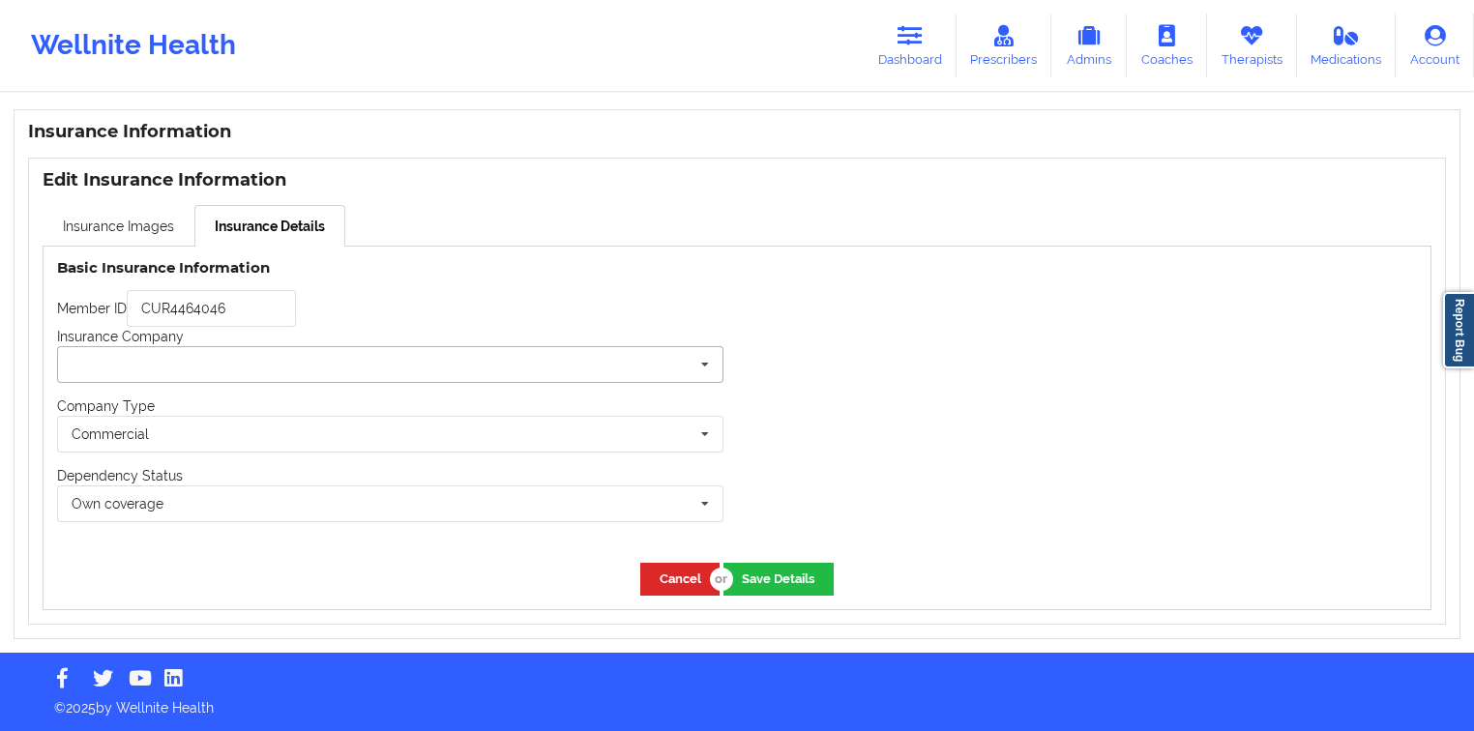
click at [294, 362] on input "text" at bounding box center [391, 364] width 664 height 35
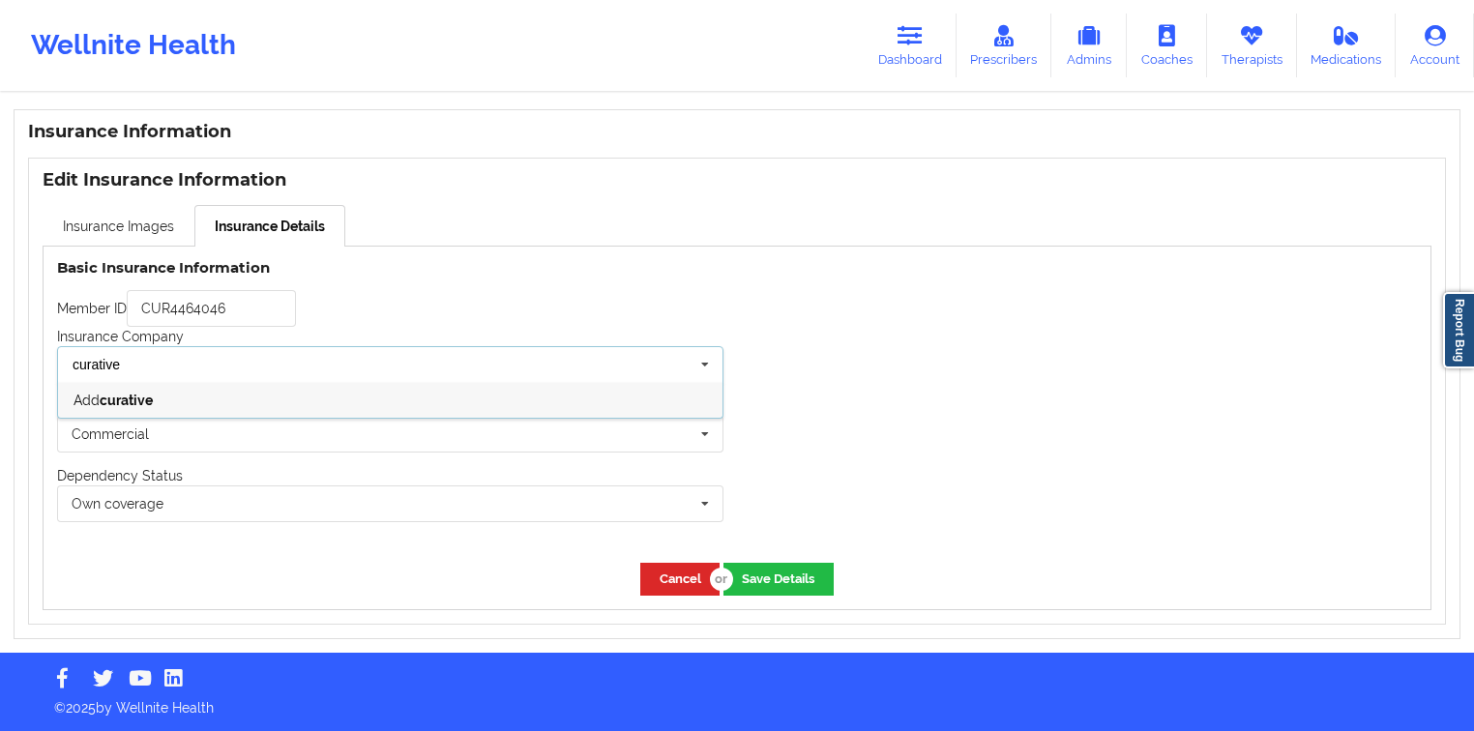
type input "curative"
click at [248, 402] on div "Add curative" at bounding box center [390, 400] width 664 height 36
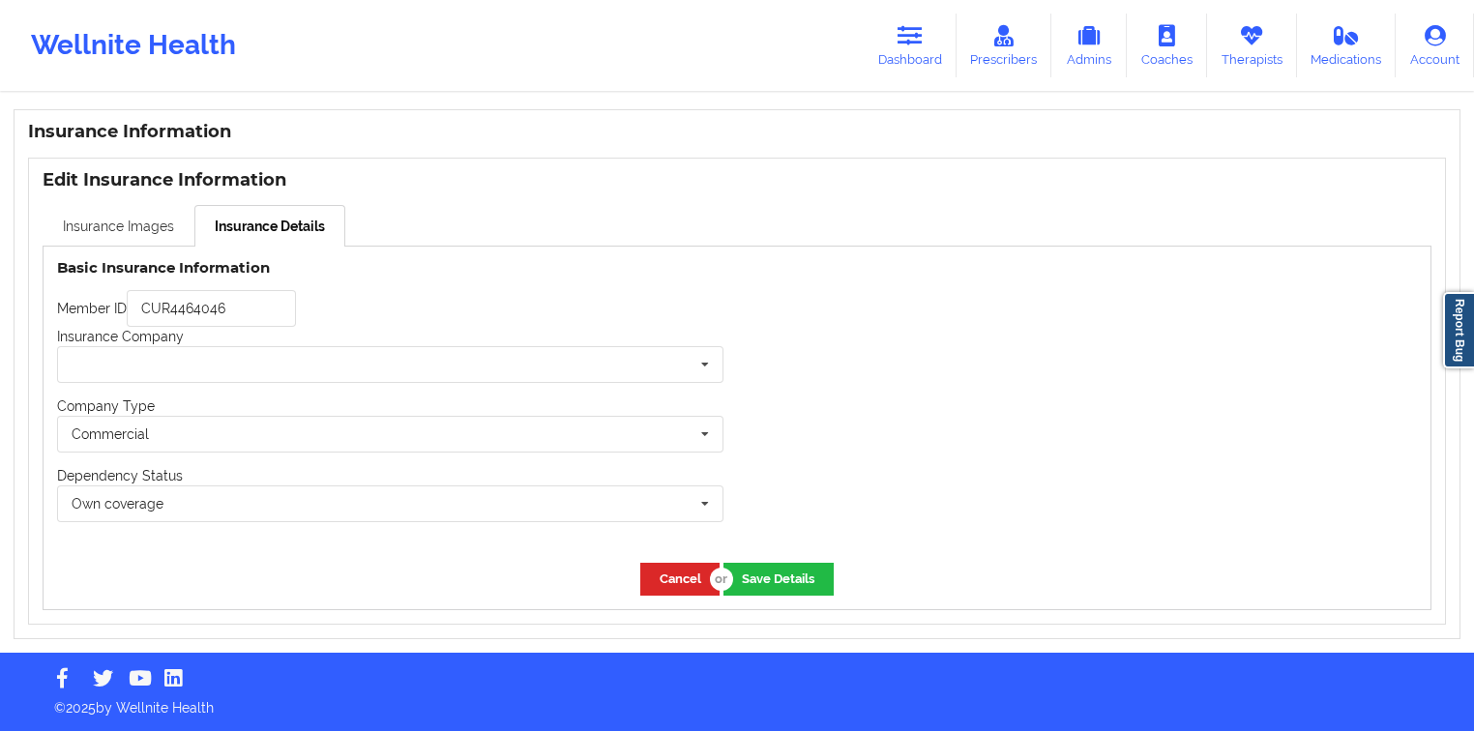
click at [143, 226] on link "Insurance Images" at bounding box center [119, 225] width 152 height 41
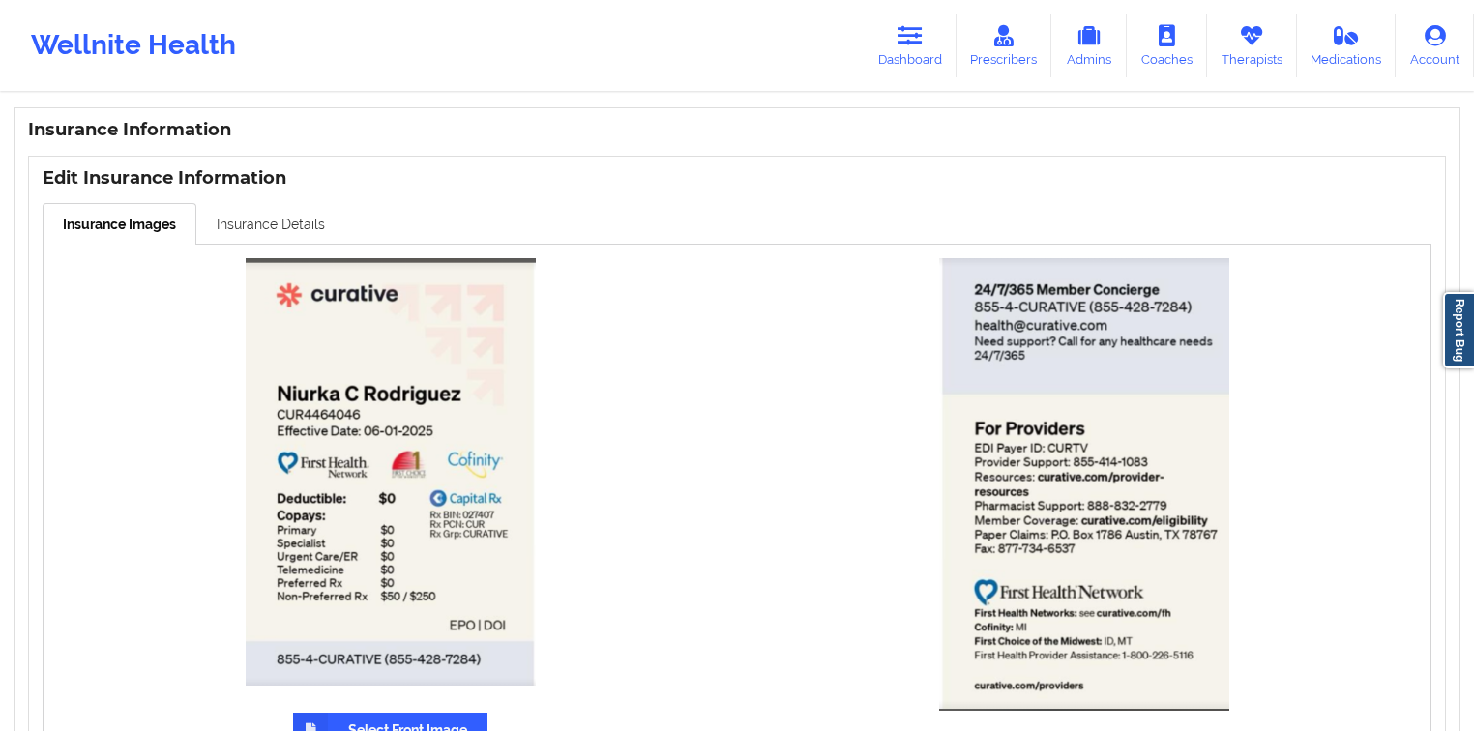
click at [270, 234] on link "Insurance Details" at bounding box center [270, 223] width 149 height 41
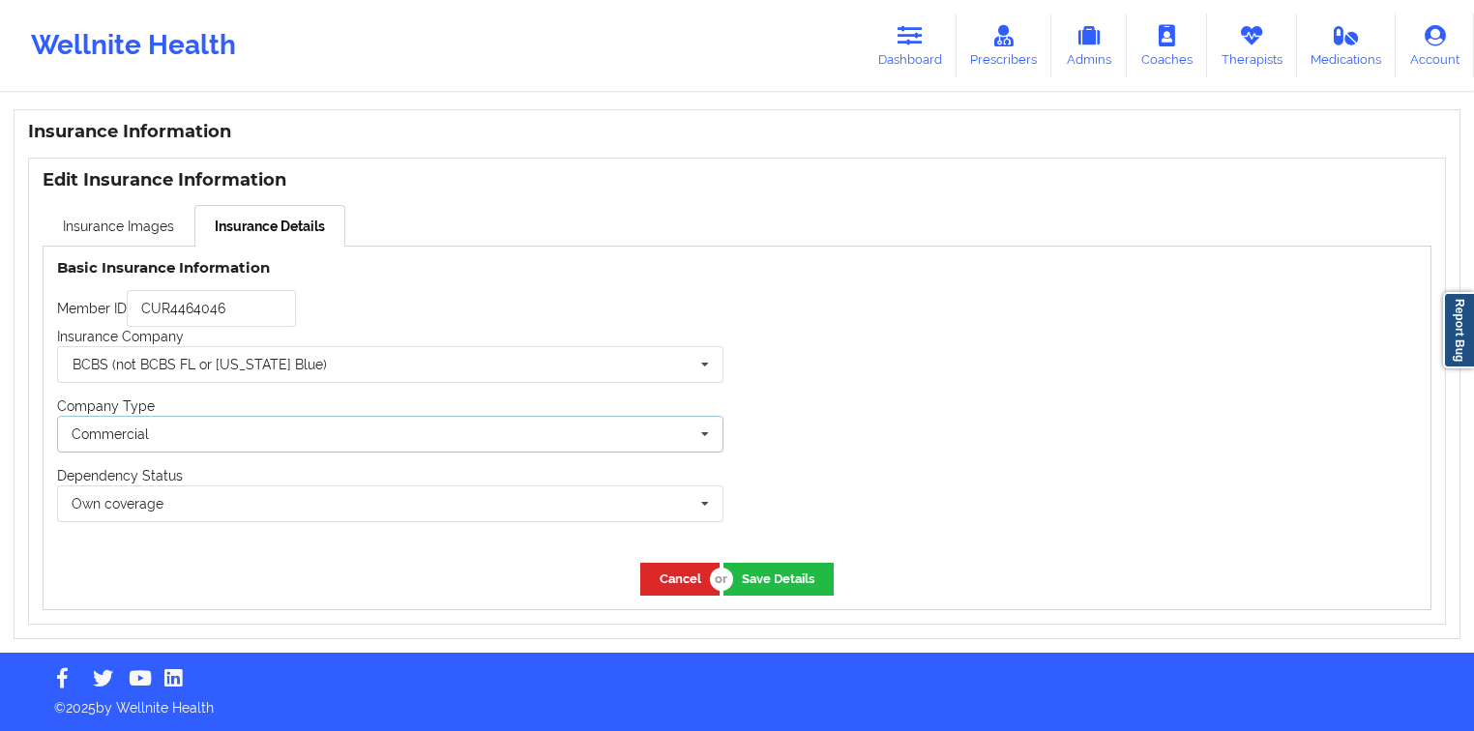
click at [192, 425] on div "Commercial None Commercial" at bounding box center [390, 434] width 666 height 37
click at [226, 369] on div "BCBS (not BCBS FL or [US_STATE] Blue)" at bounding box center [200, 365] width 254 height 14
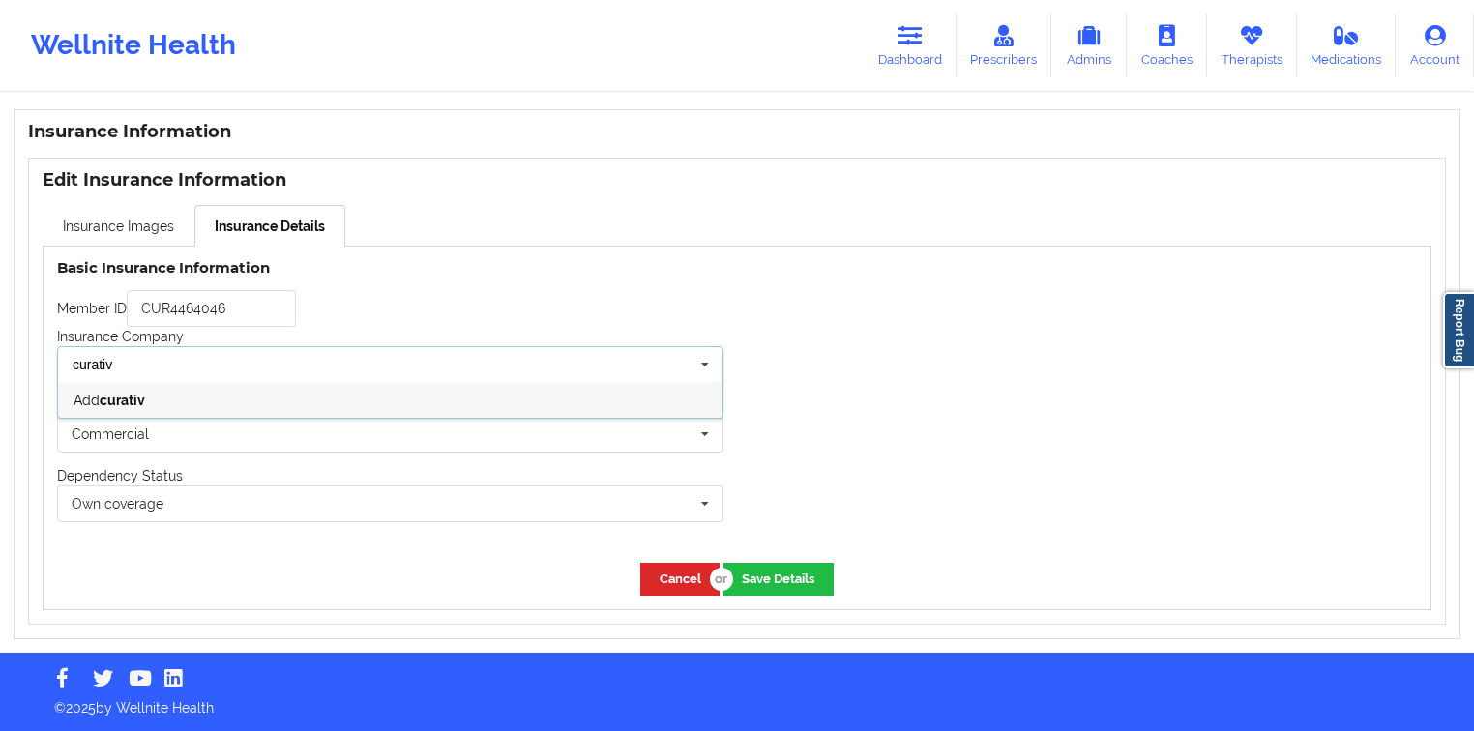
type input "curative"
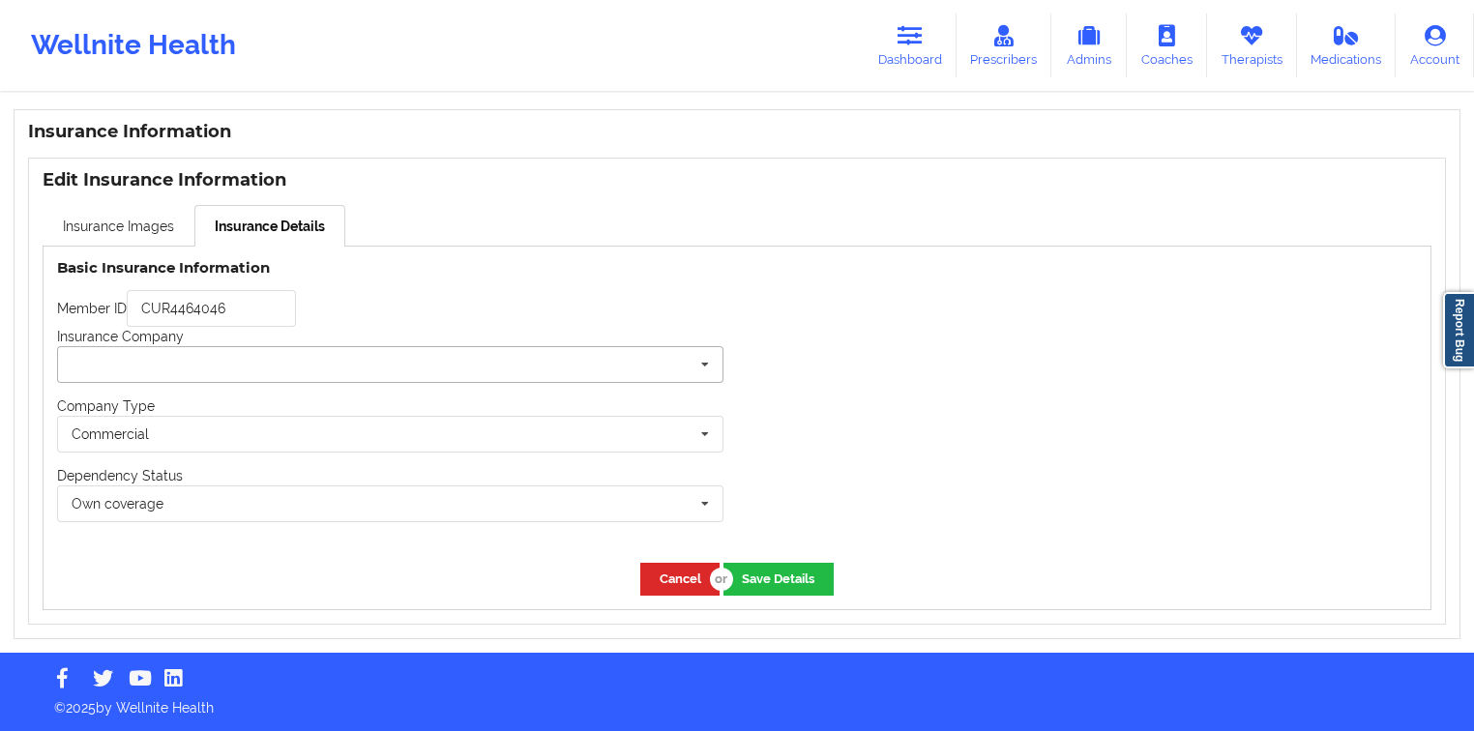
click at [209, 356] on input "text" at bounding box center [391, 364] width 664 height 35
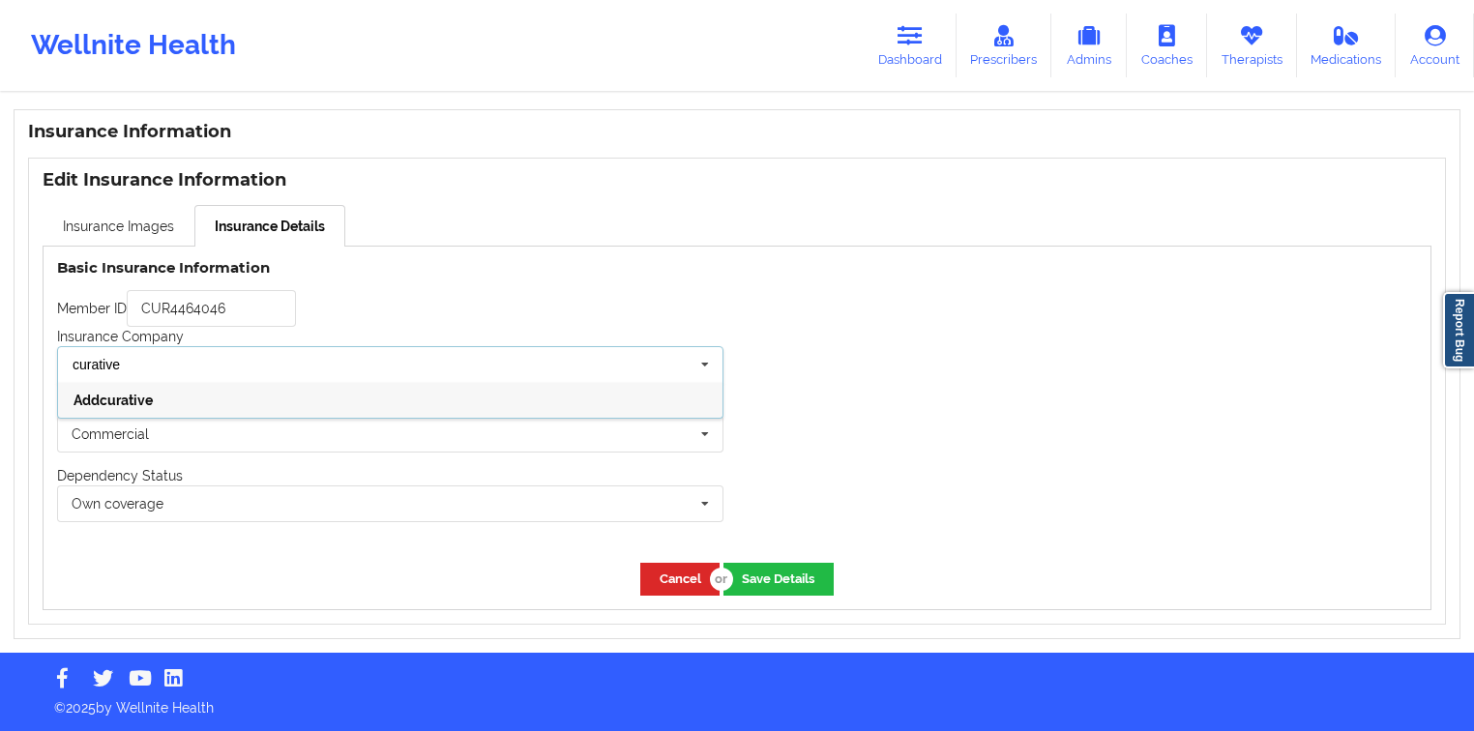
type input "curative"
click at [181, 405] on div "Add curative" at bounding box center [390, 400] width 664 height 36
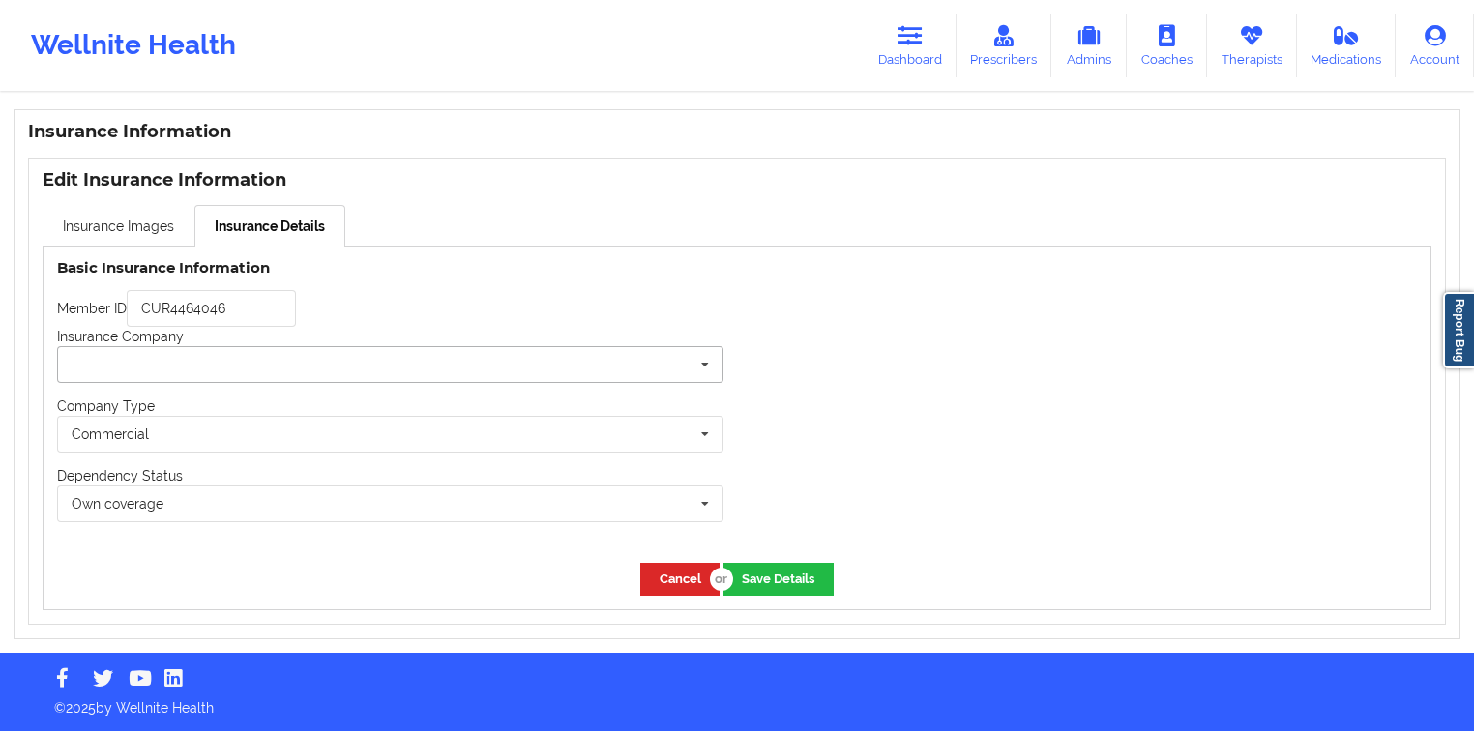
click at [329, 368] on input "text" at bounding box center [391, 364] width 664 height 35
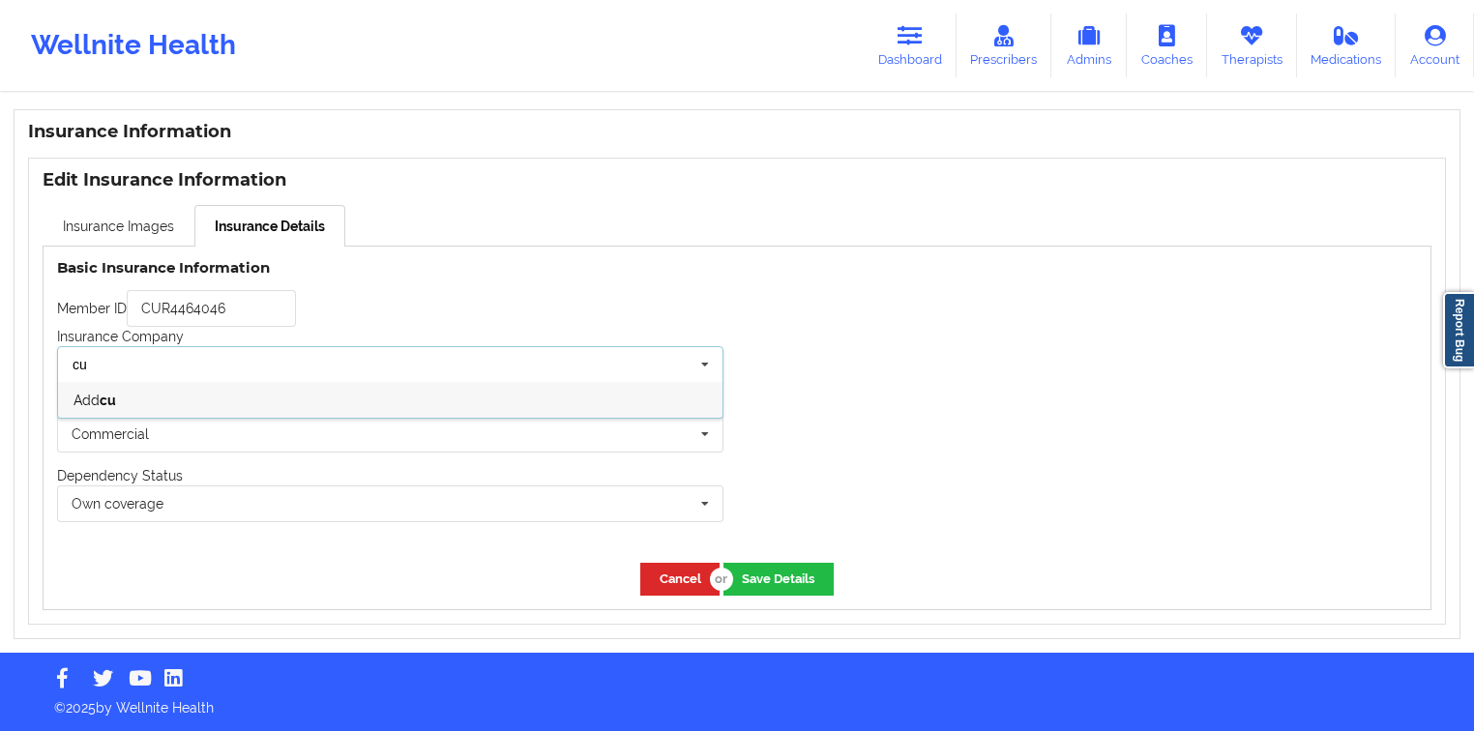
type input "c"
type input "Curative"
click at [344, 405] on div "Add Curative" at bounding box center [390, 400] width 664 height 36
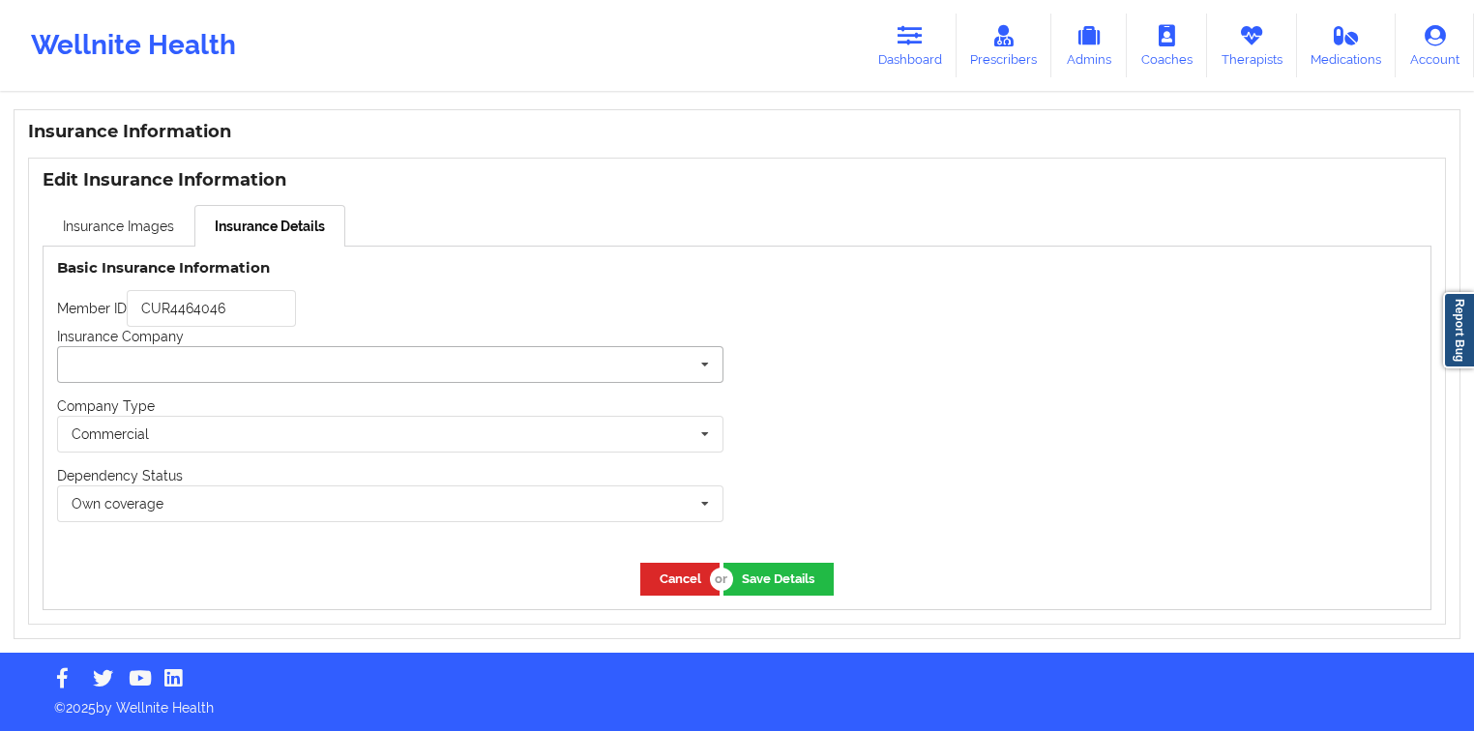
click at [353, 374] on input "text" at bounding box center [391, 364] width 664 height 35
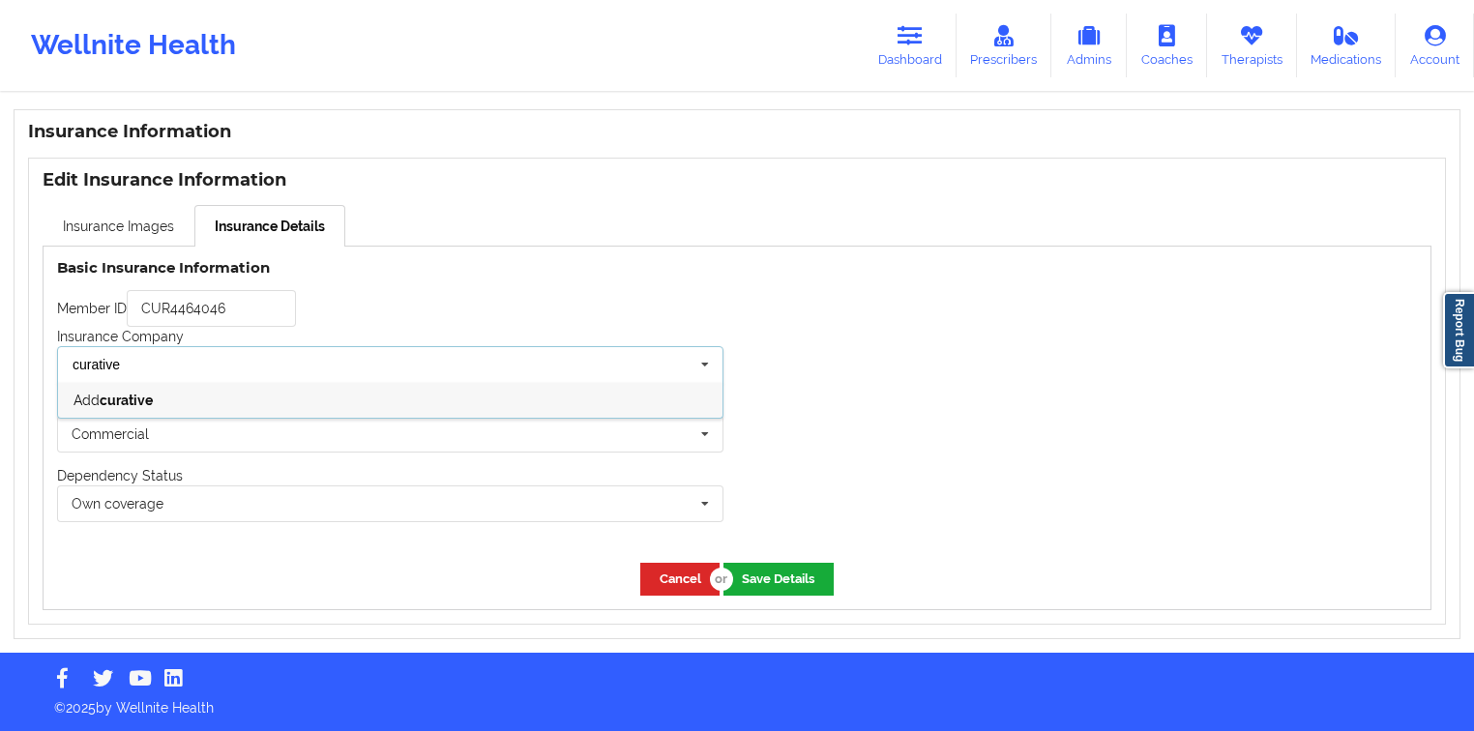
type input "curative"
click at [762, 563] on button "Save Details" at bounding box center [778, 579] width 110 height 32
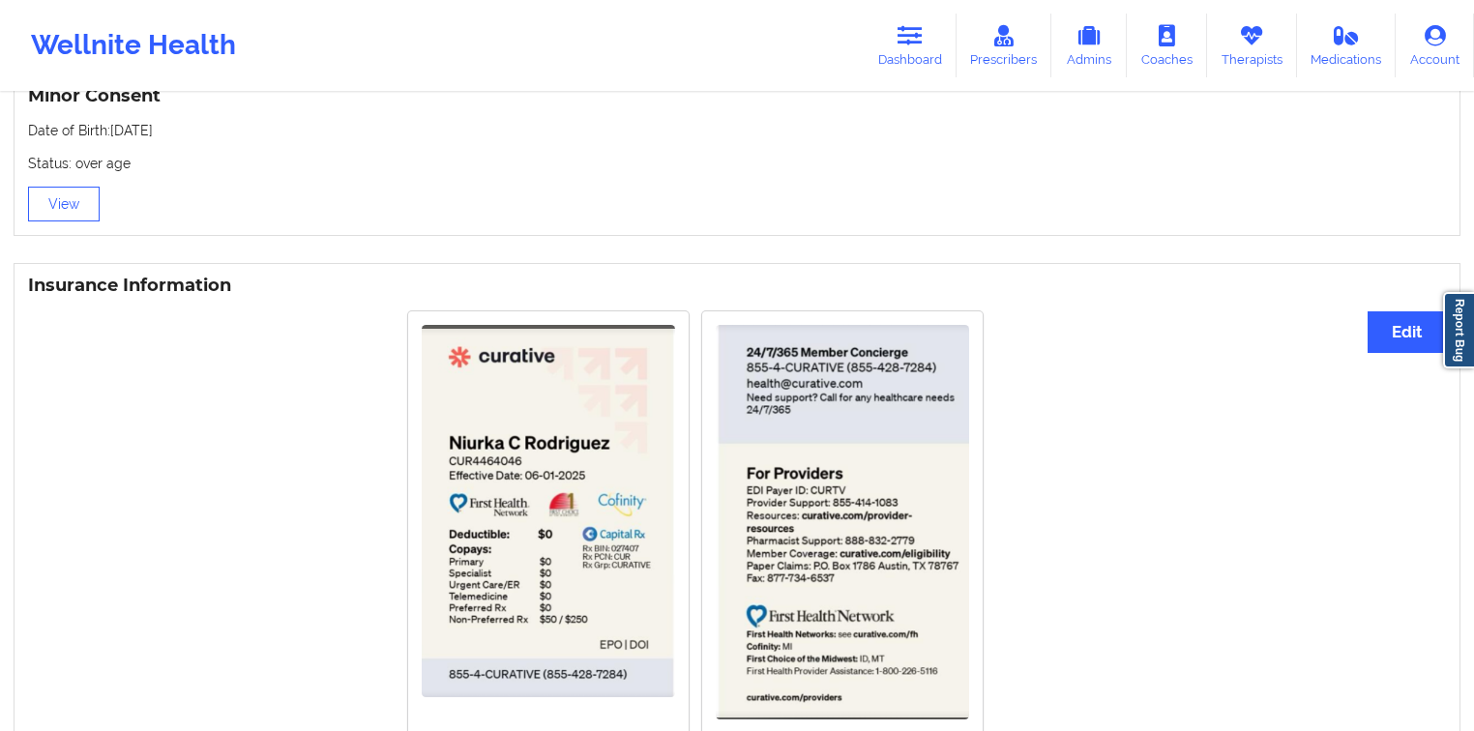
scroll to position [1190, 0]
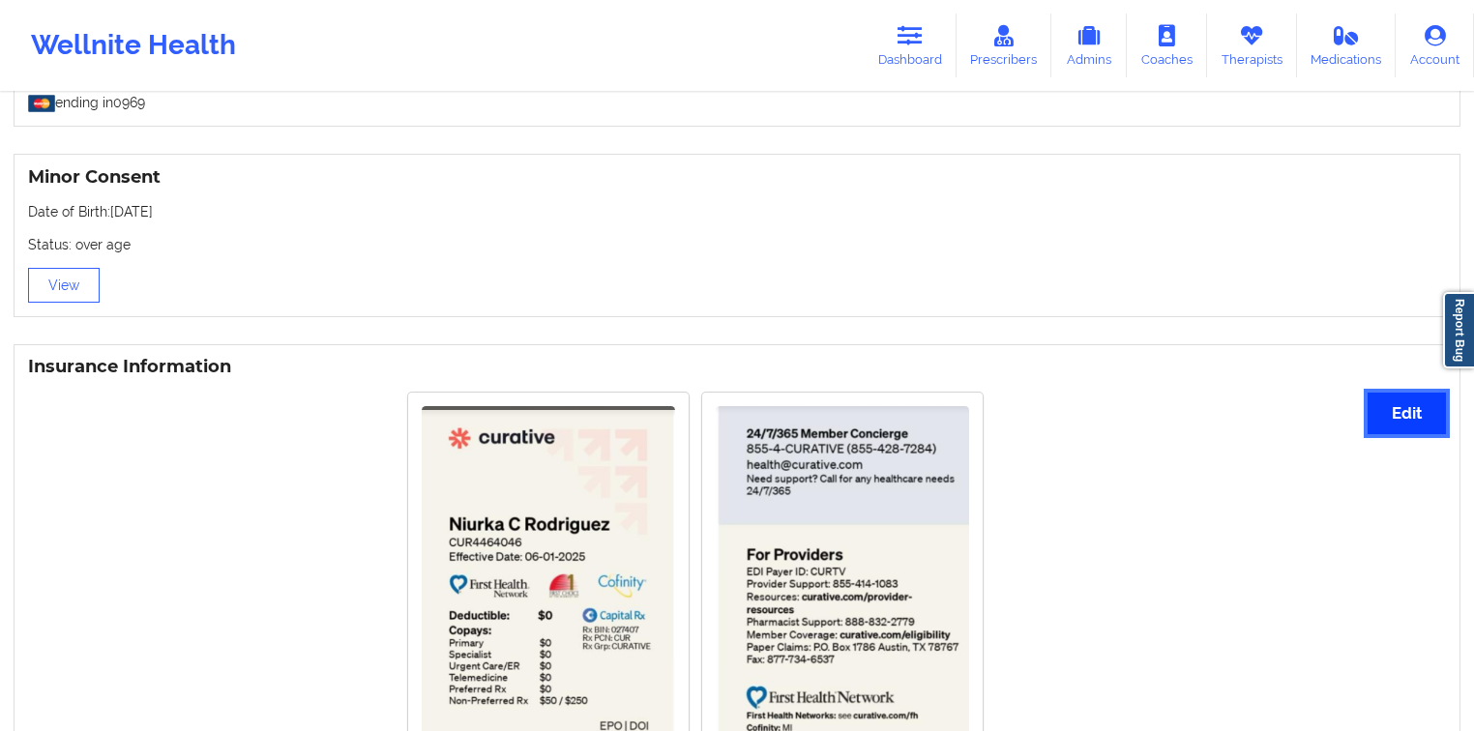
click at [1404, 418] on button "Edit" at bounding box center [1406, 414] width 78 height 42
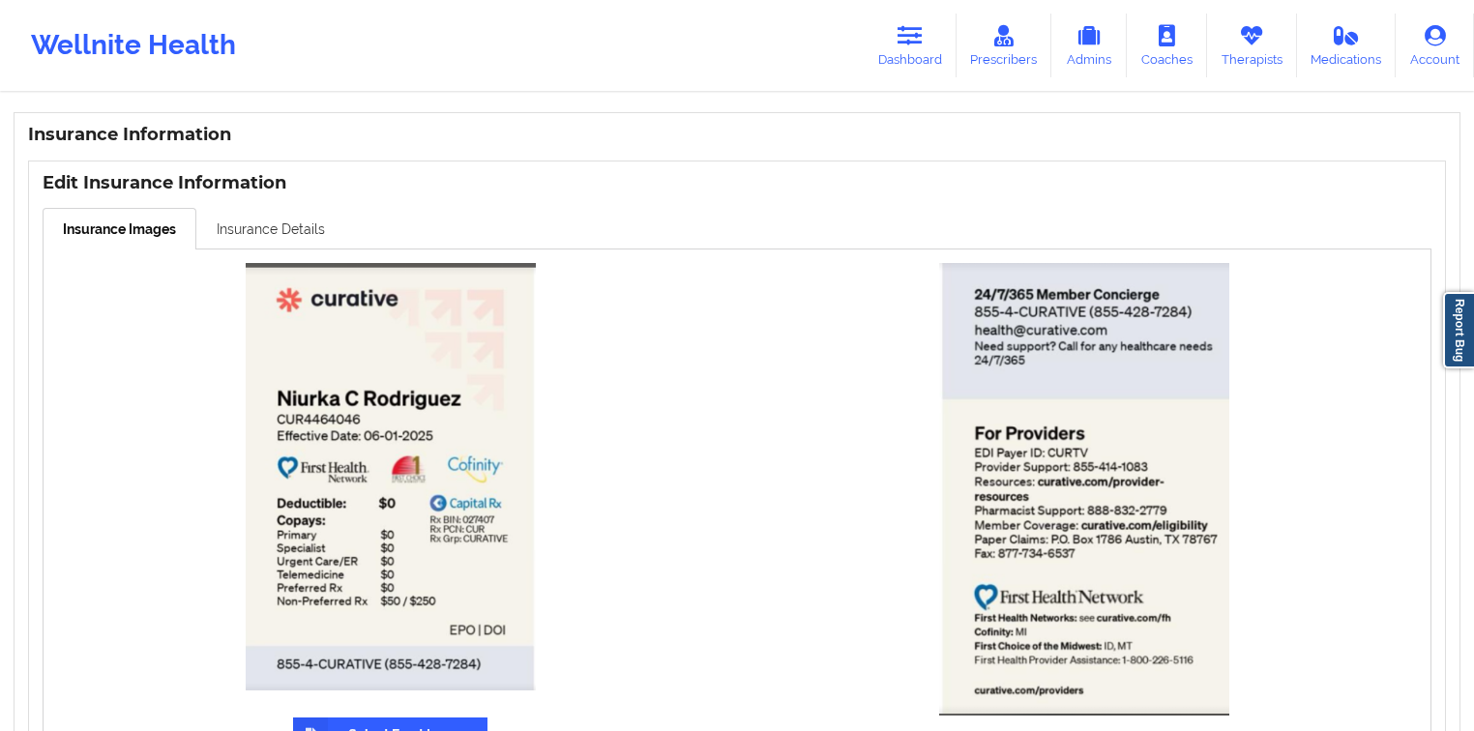
click at [298, 236] on link "Insurance Details" at bounding box center [270, 228] width 149 height 41
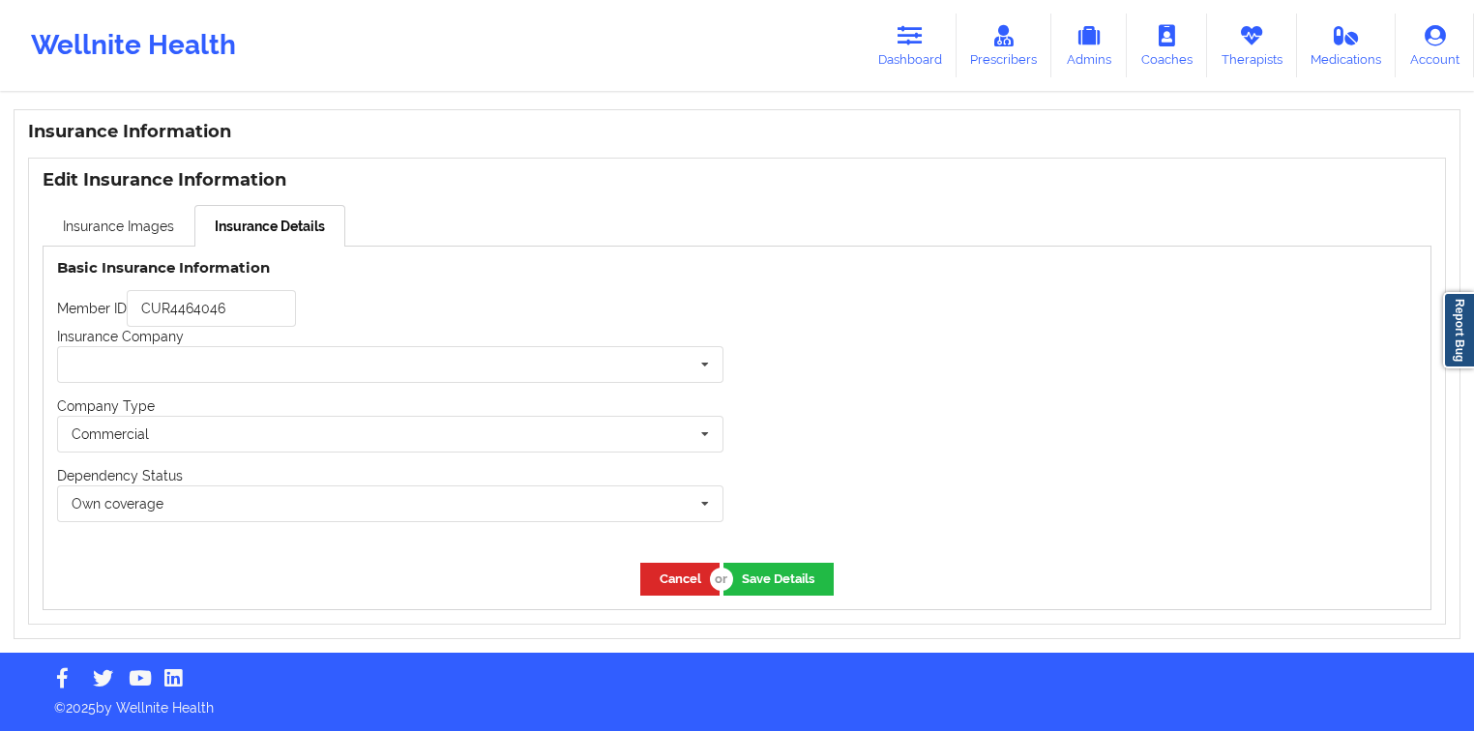
scroll to position [1427, 0]
click at [329, 356] on input "text" at bounding box center [391, 364] width 664 height 35
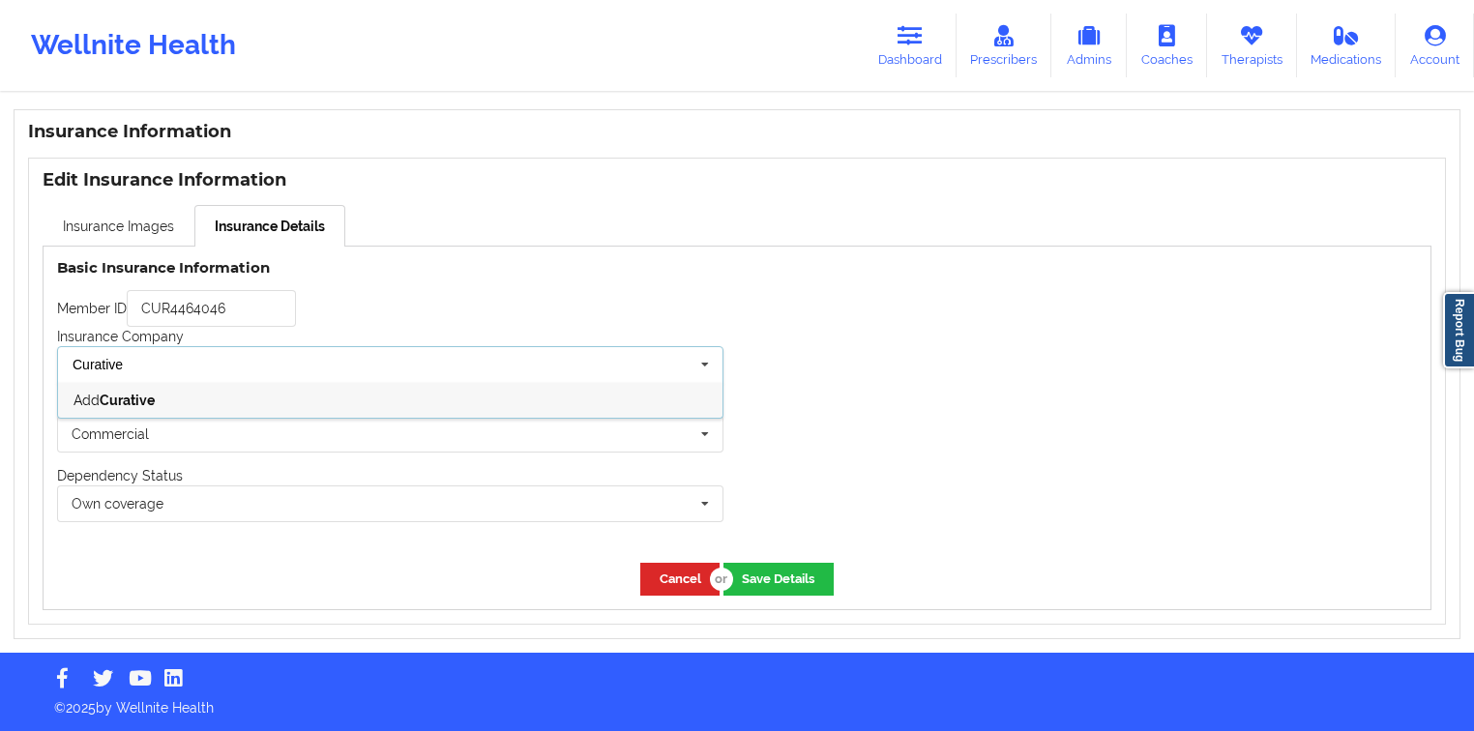
type input "Curative"
type input "c"
type input "Curative"
click at [785, 582] on button "Save Details" at bounding box center [778, 579] width 110 height 32
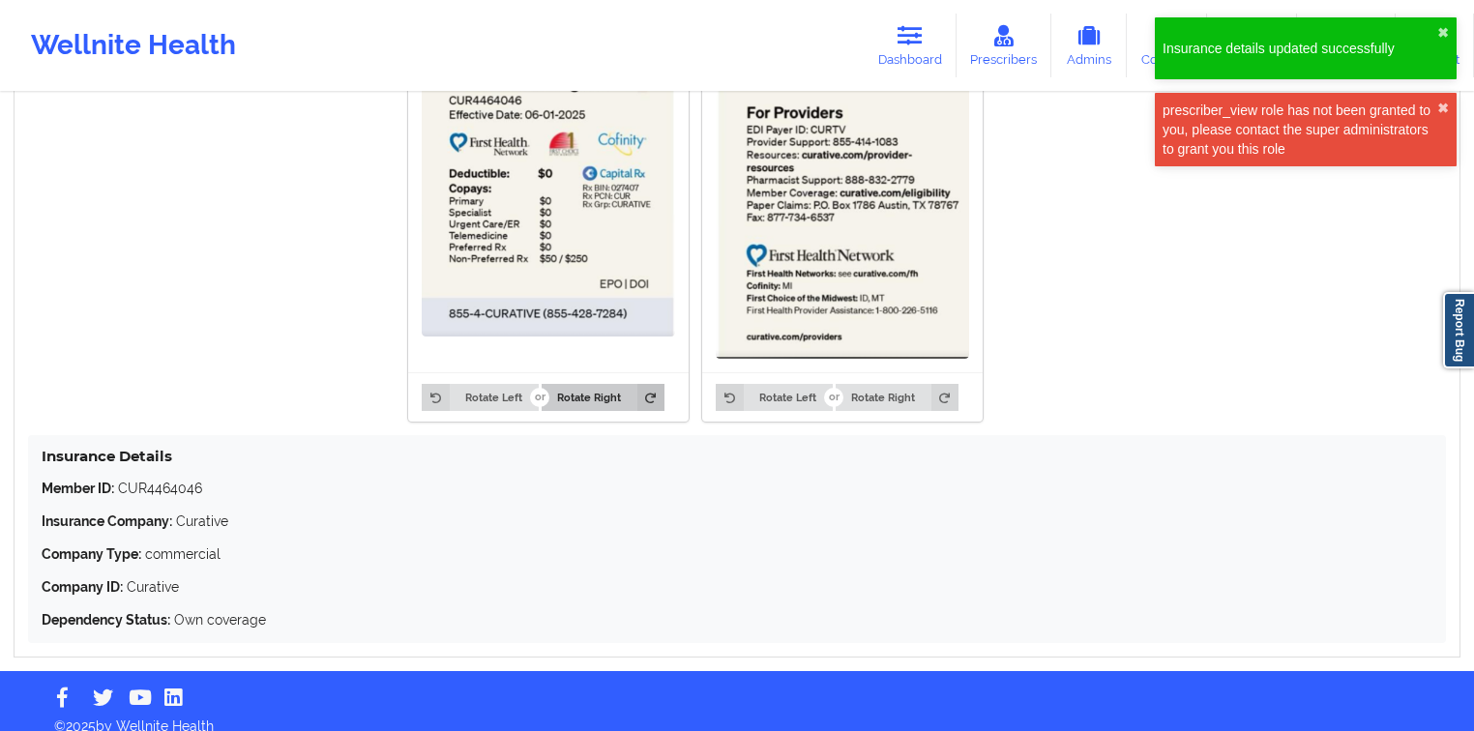
scroll to position [1655, 0]
